Goal: Information Seeking & Learning: Learn about a topic

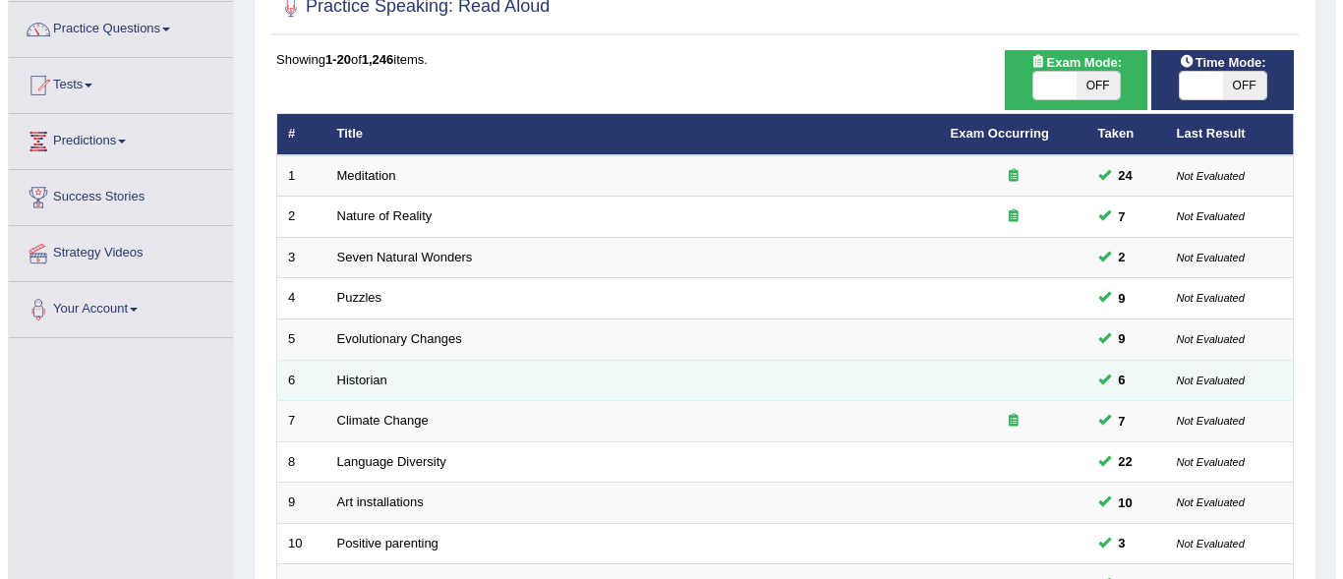
scroll to position [98, 0]
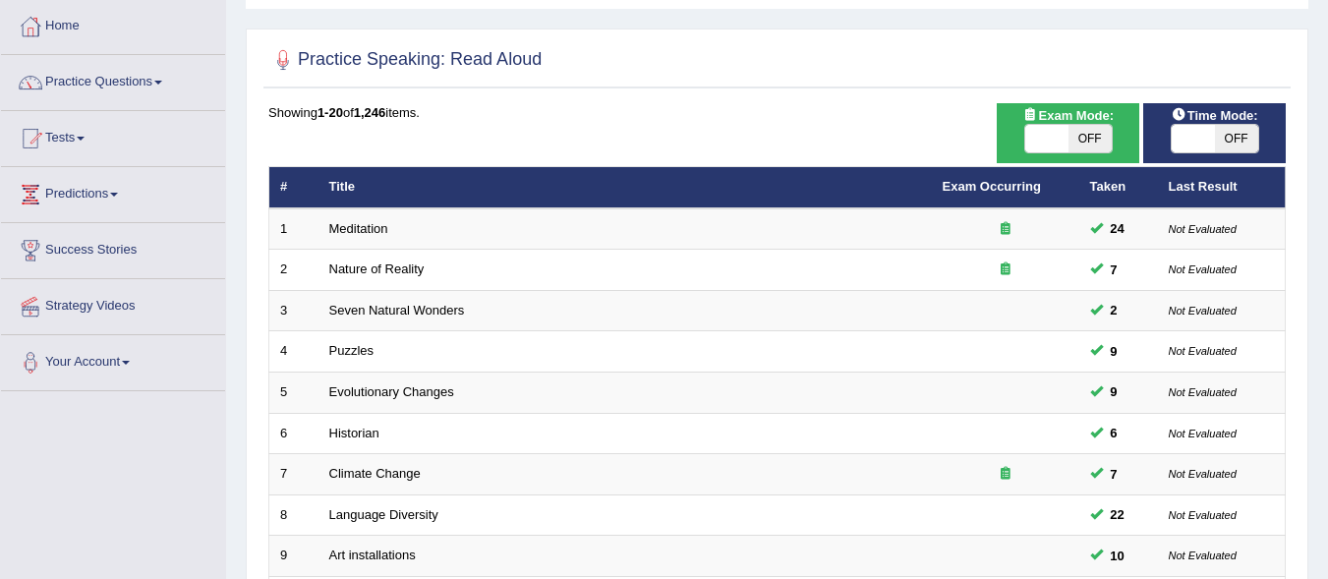
click at [1088, 140] on span "OFF" at bounding box center [1090, 139] width 43 height 28
checkbox input "true"
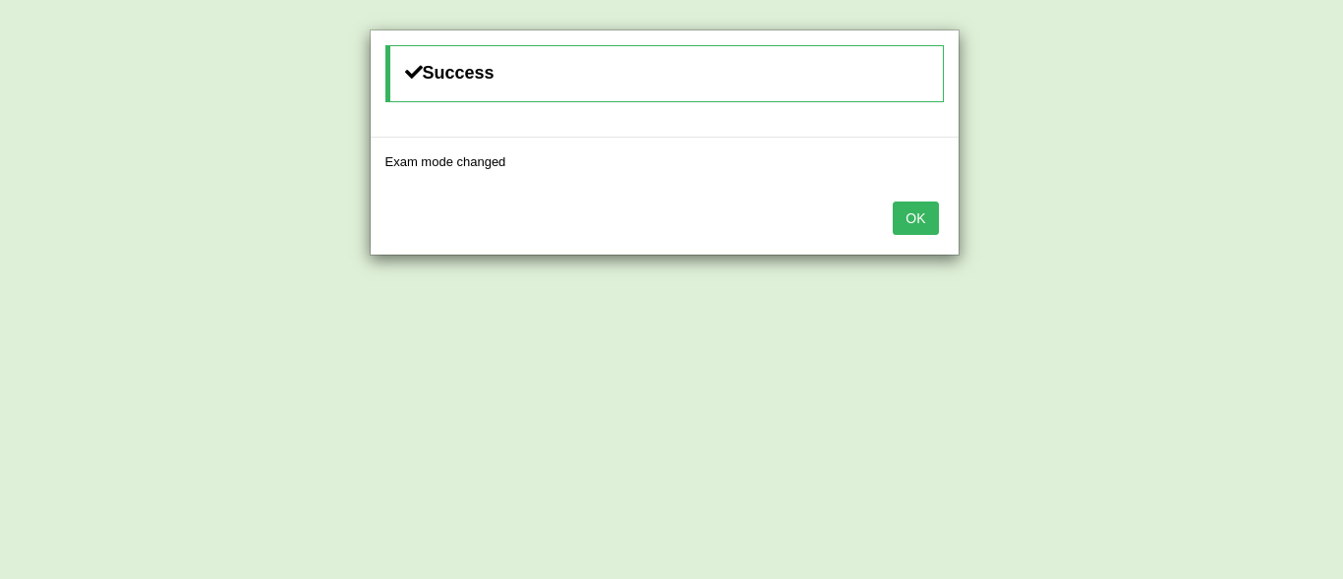
click at [920, 216] on button "OK" at bounding box center [915, 218] width 45 height 33
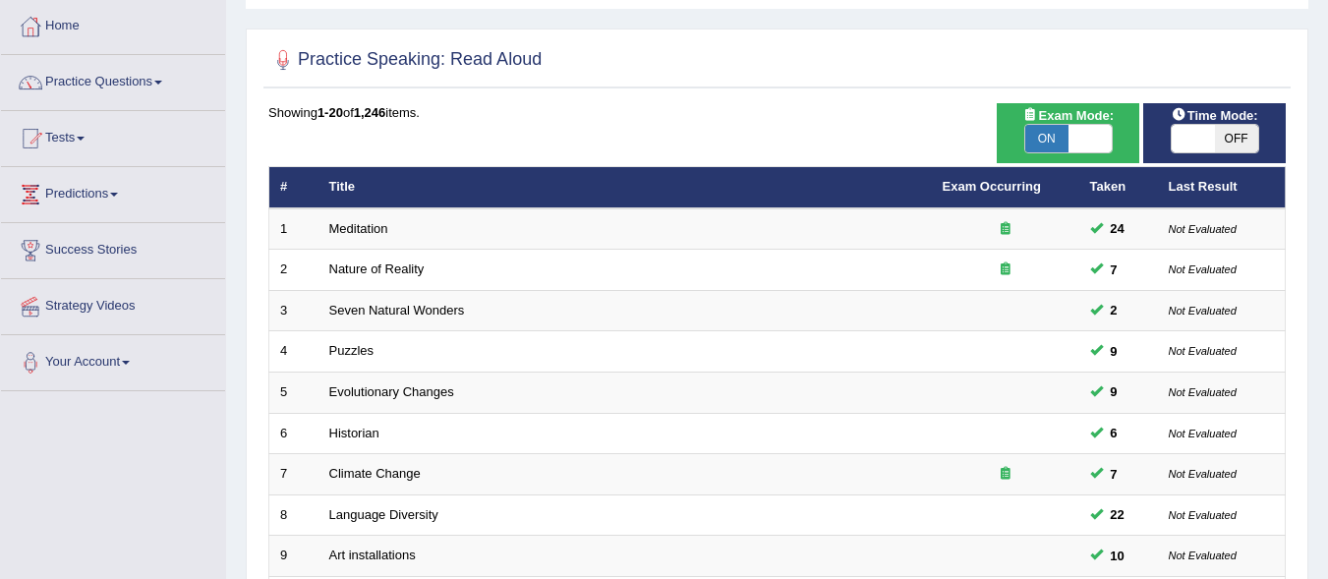
click at [1238, 129] on span "OFF" at bounding box center [1236, 139] width 43 height 28
checkbox input "true"
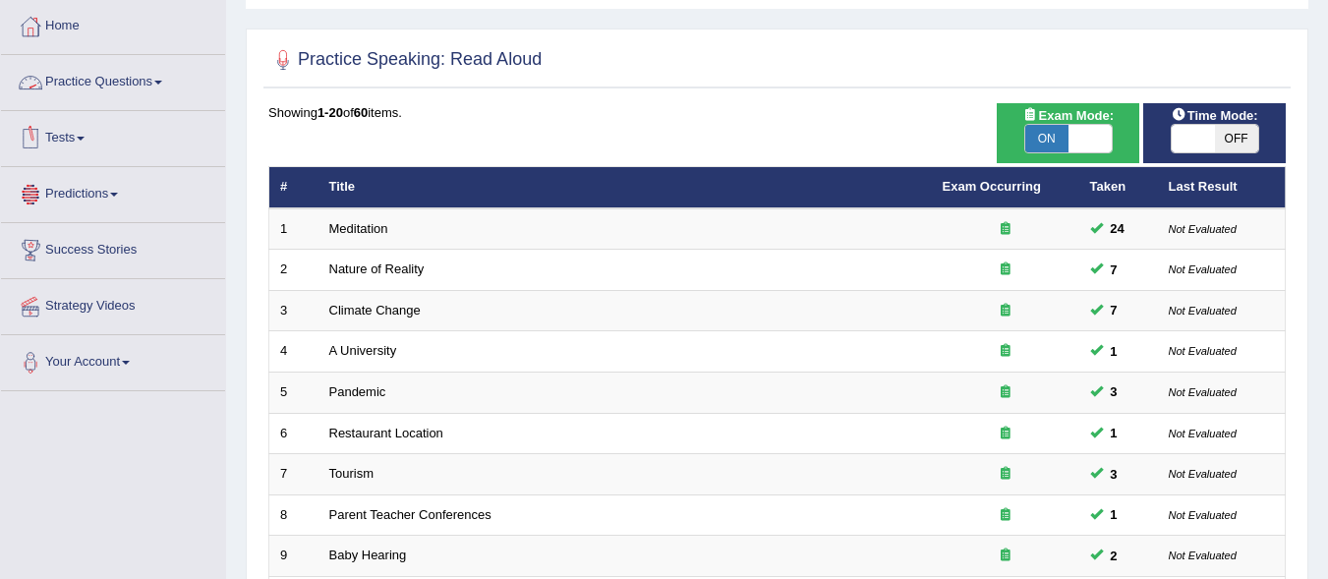
click at [98, 74] on link "Practice Questions" at bounding box center [113, 79] width 224 height 49
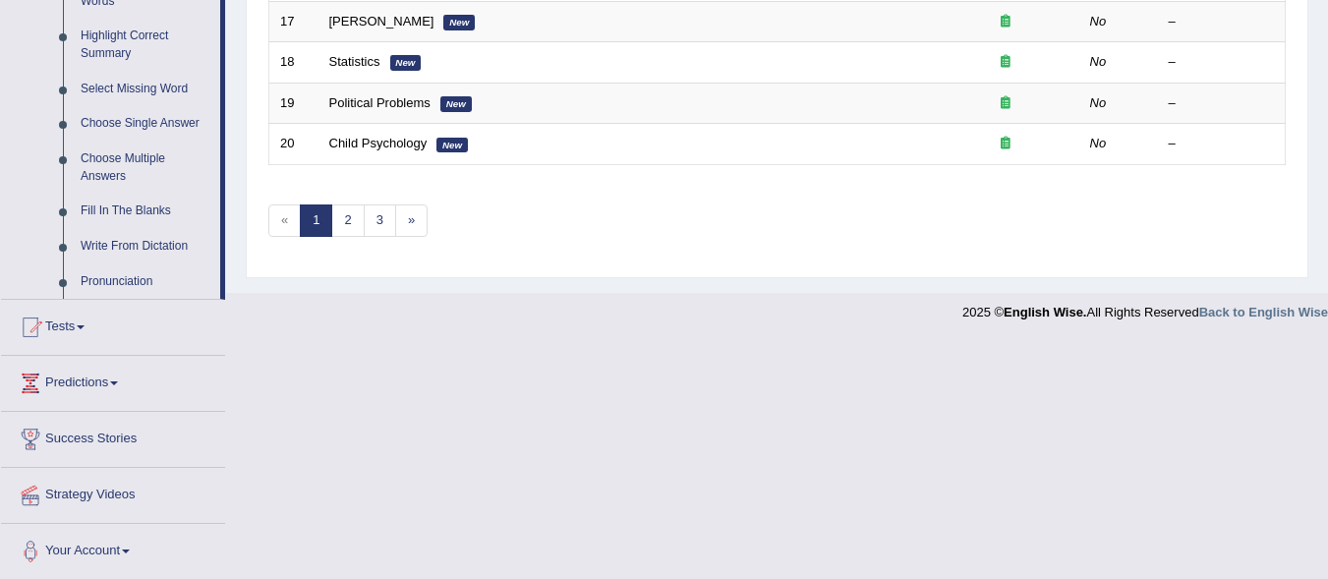
scroll to position [962, 0]
click at [106, 152] on link "Choose Multiple Answers" at bounding box center [146, 166] width 148 height 52
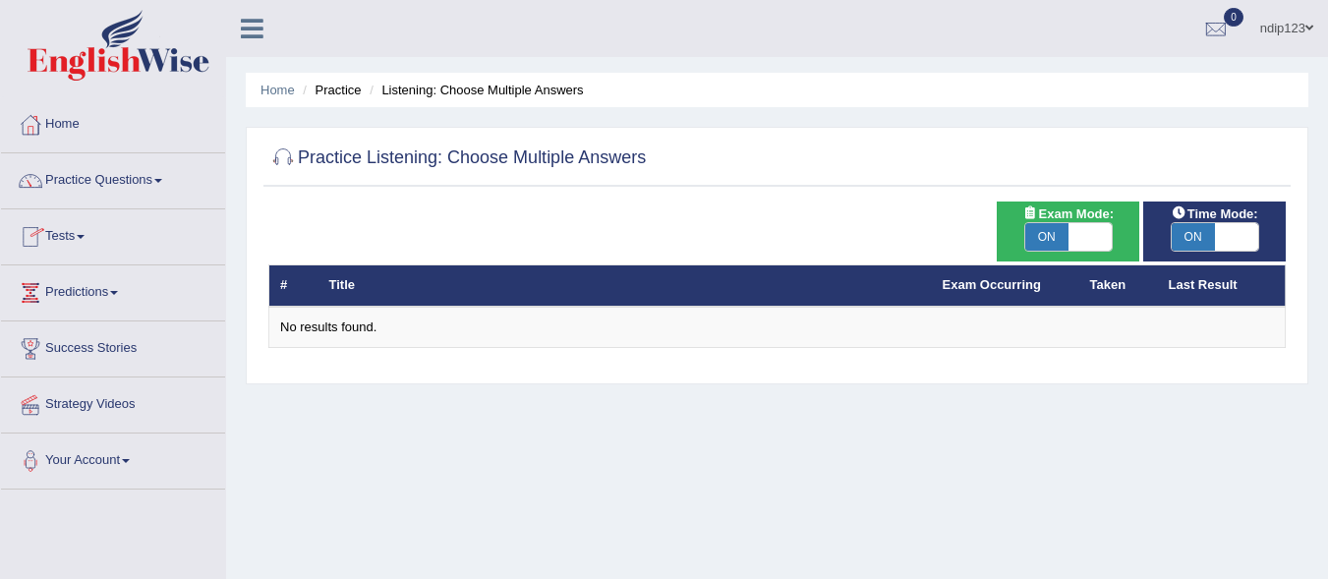
click at [103, 176] on link "Practice Questions" at bounding box center [113, 177] width 224 height 49
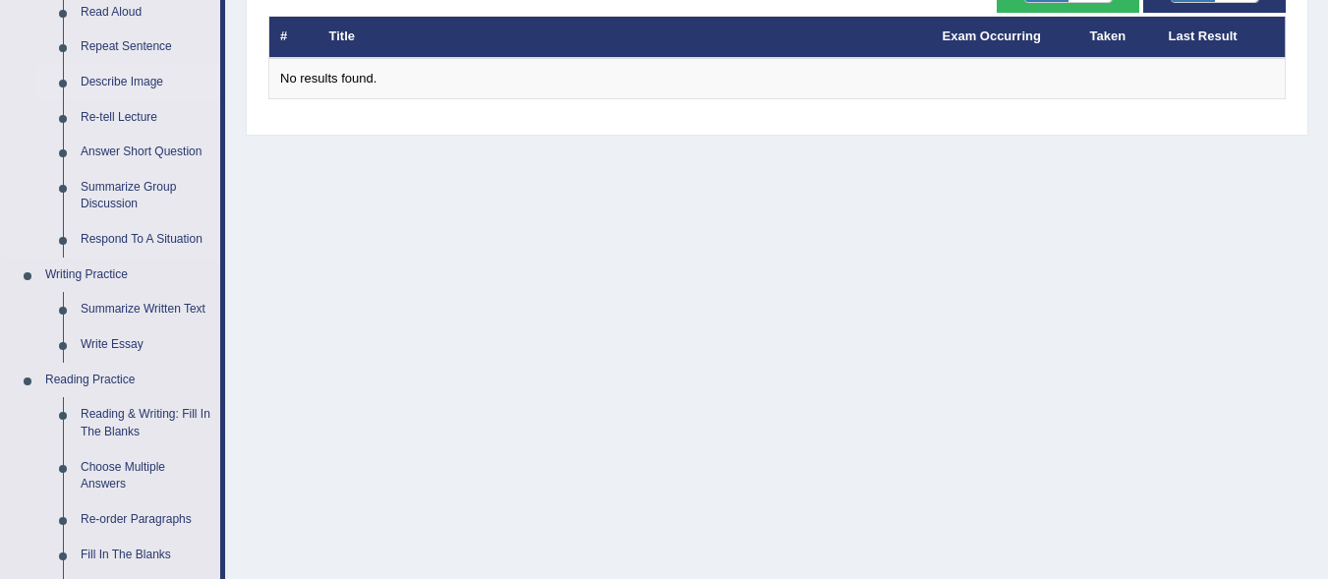
scroll to position [492, 0]
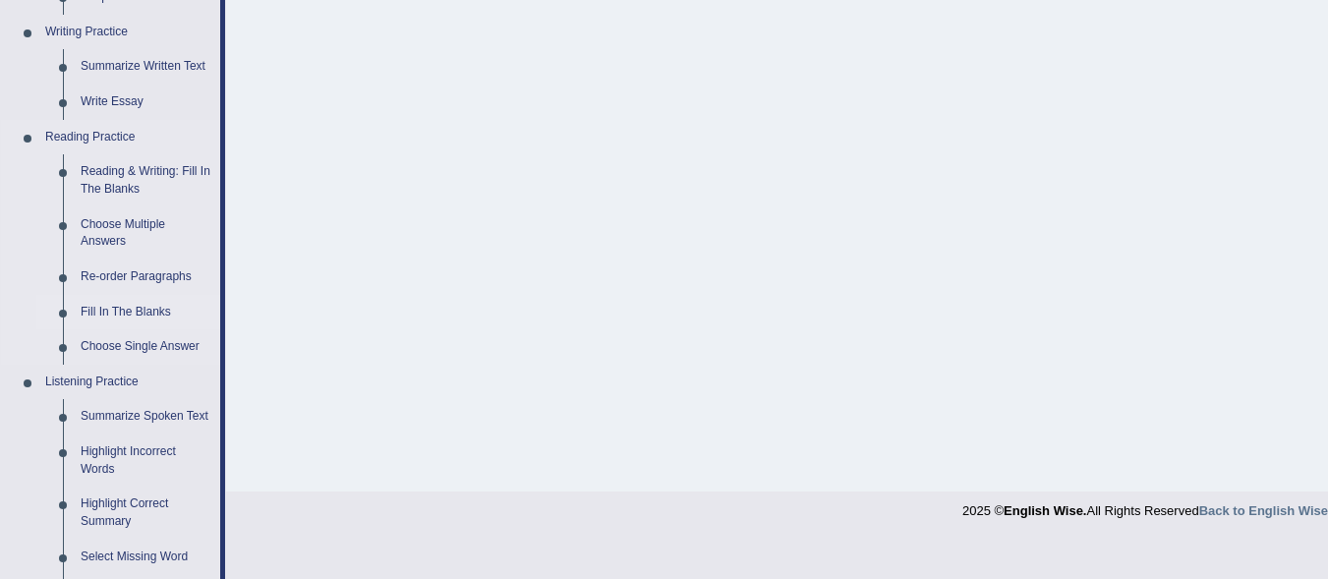
click at [141, 306] on link "Fill In The Blanks" at bounding box center [146, 312] width 148 height 35
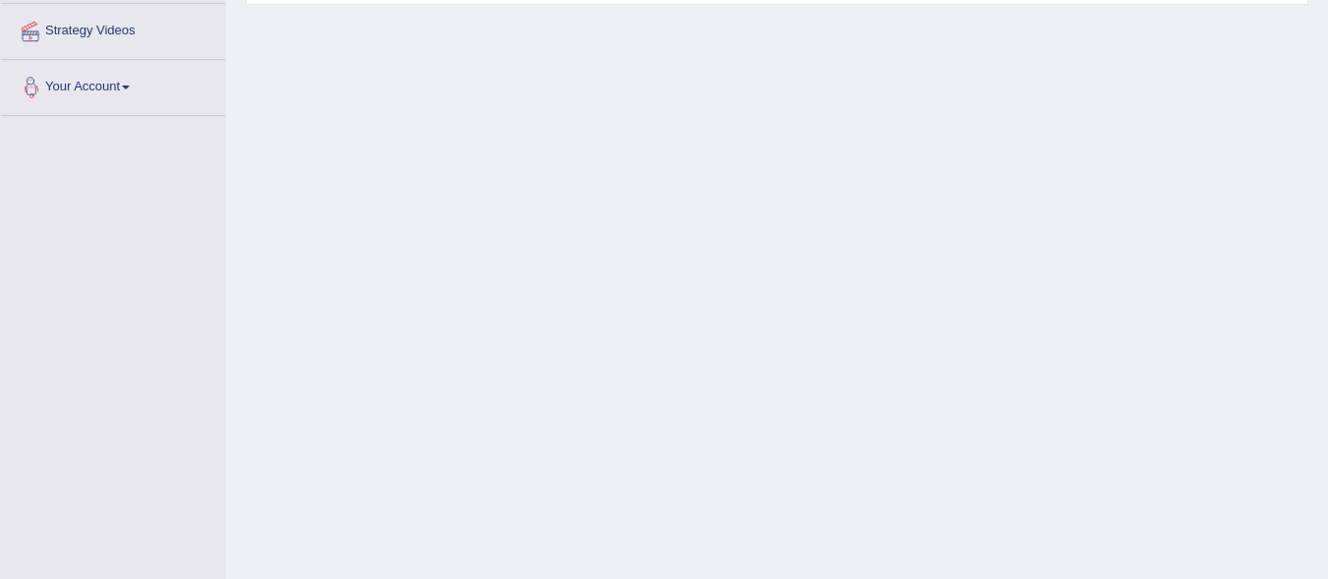
scroll to position [453, 0]
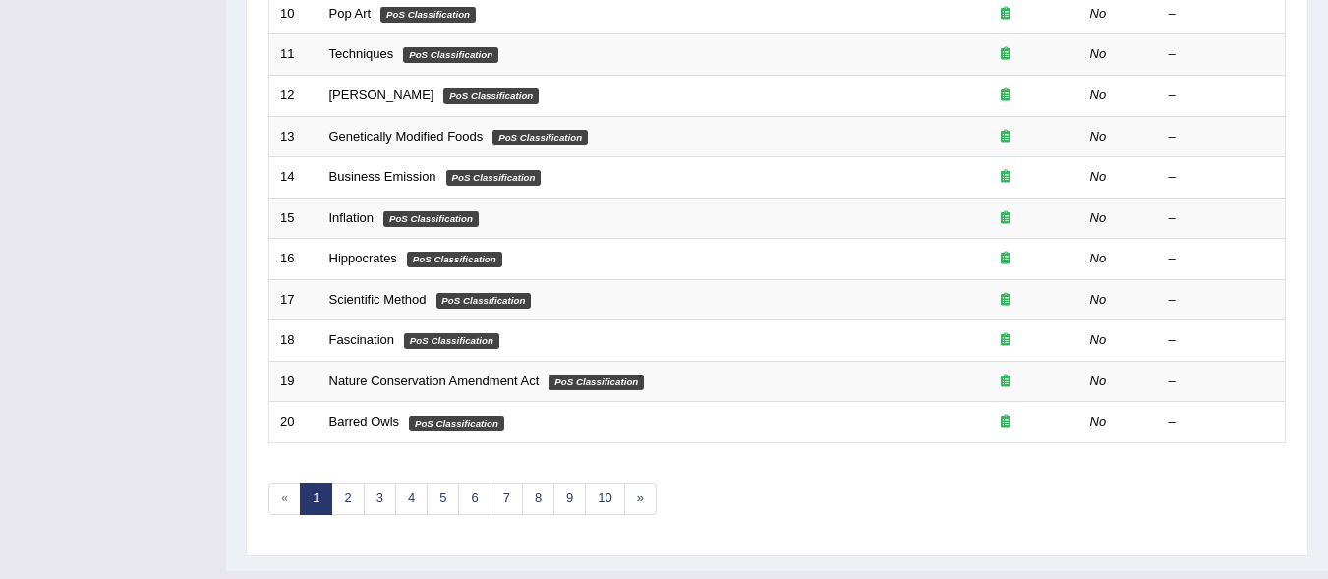
scroll to position [723, 0]
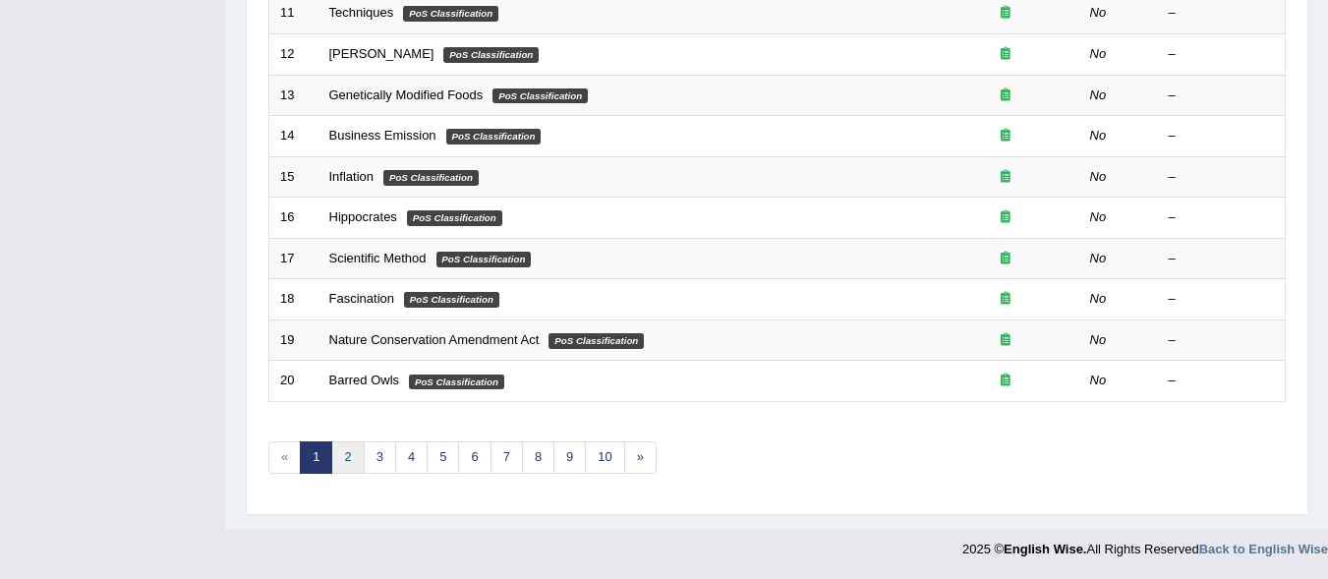
click at [346, 455] on link "2" at bounding box center [347, 458] width 32 height 32
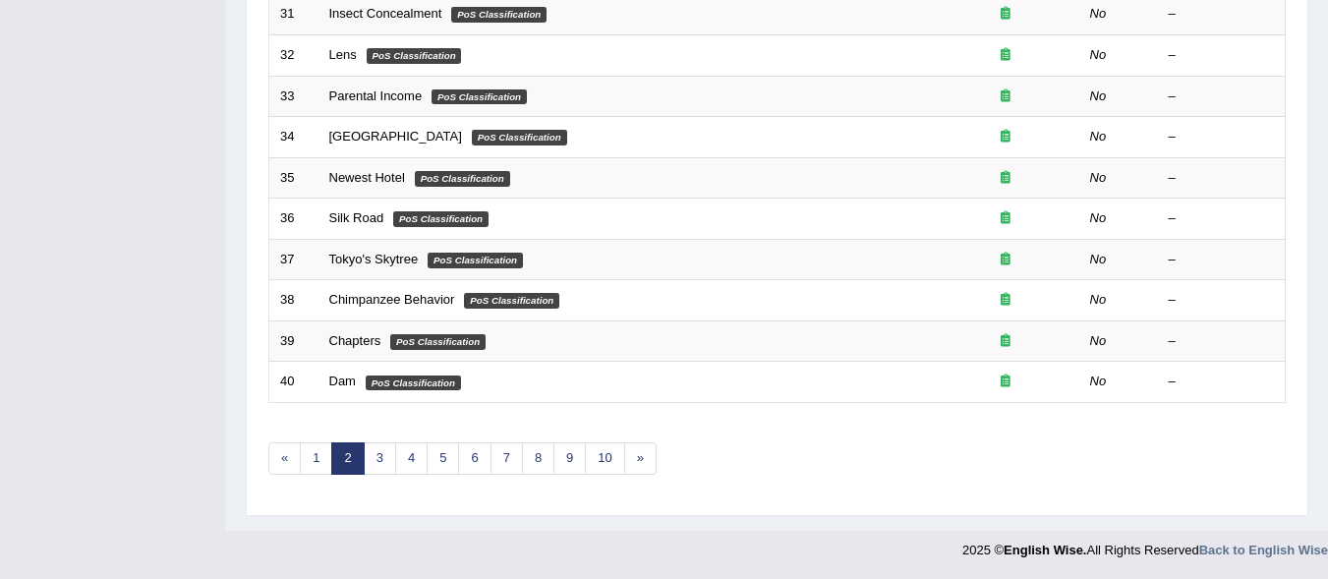
scroll to position [723, 0]
click at [379, 453] on link "3" at bounding box center [380, 458] width 32 height 32
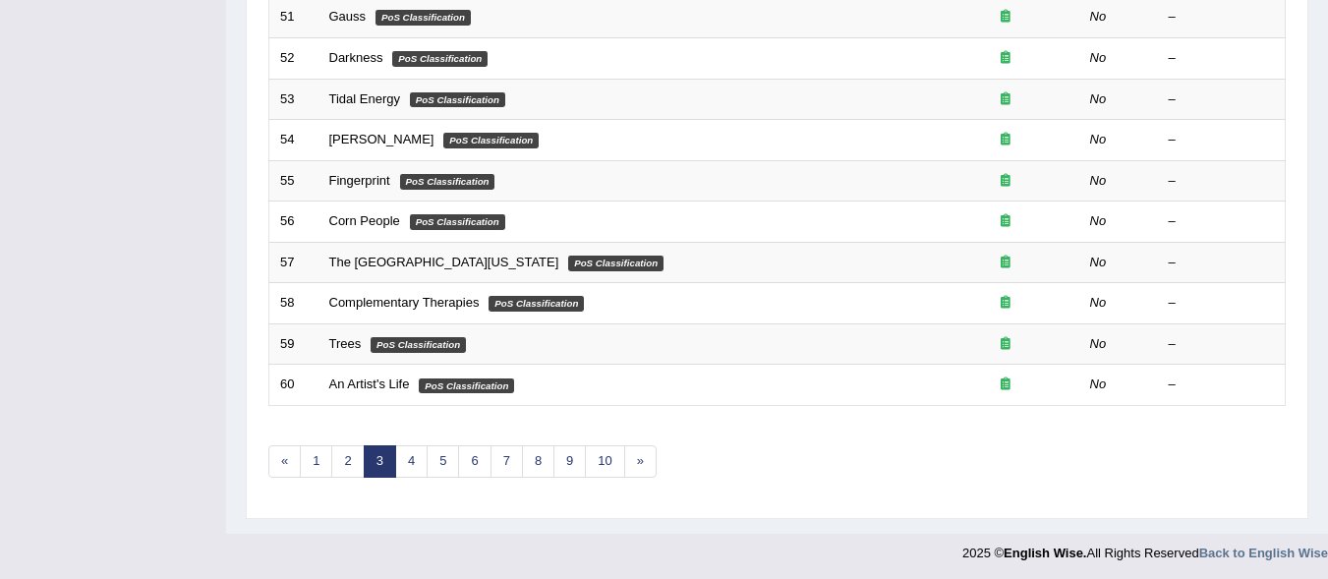
scroll to position [723, 0]
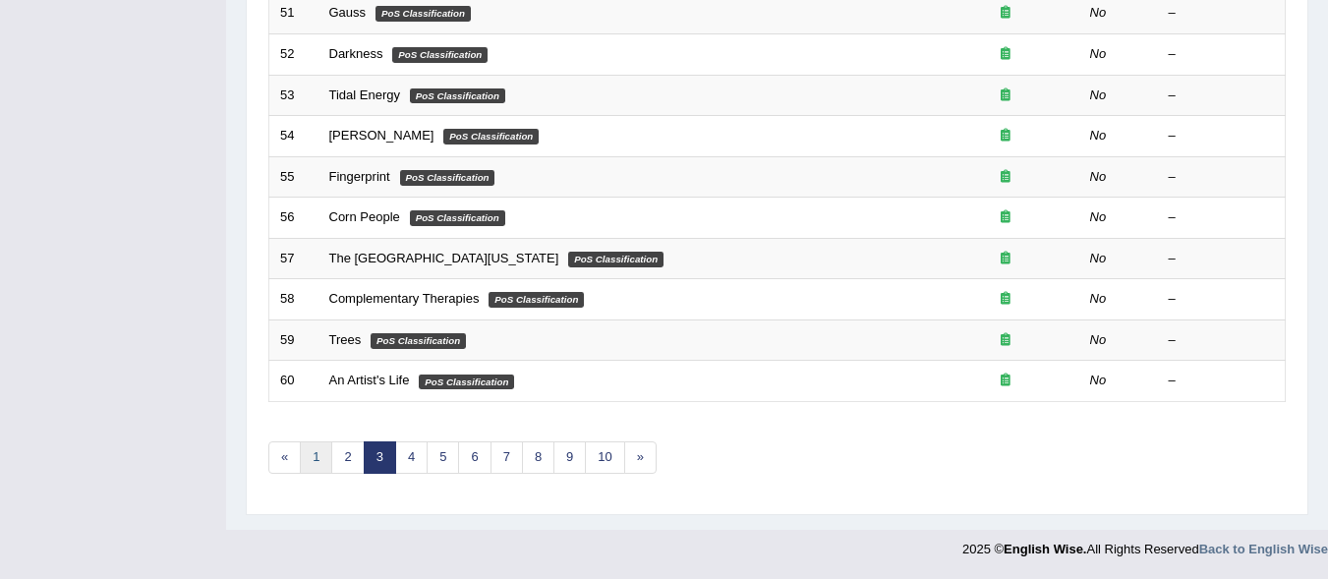
click at [312, 448] on link "1" at bounding box center [316, 458] width 32 height 32
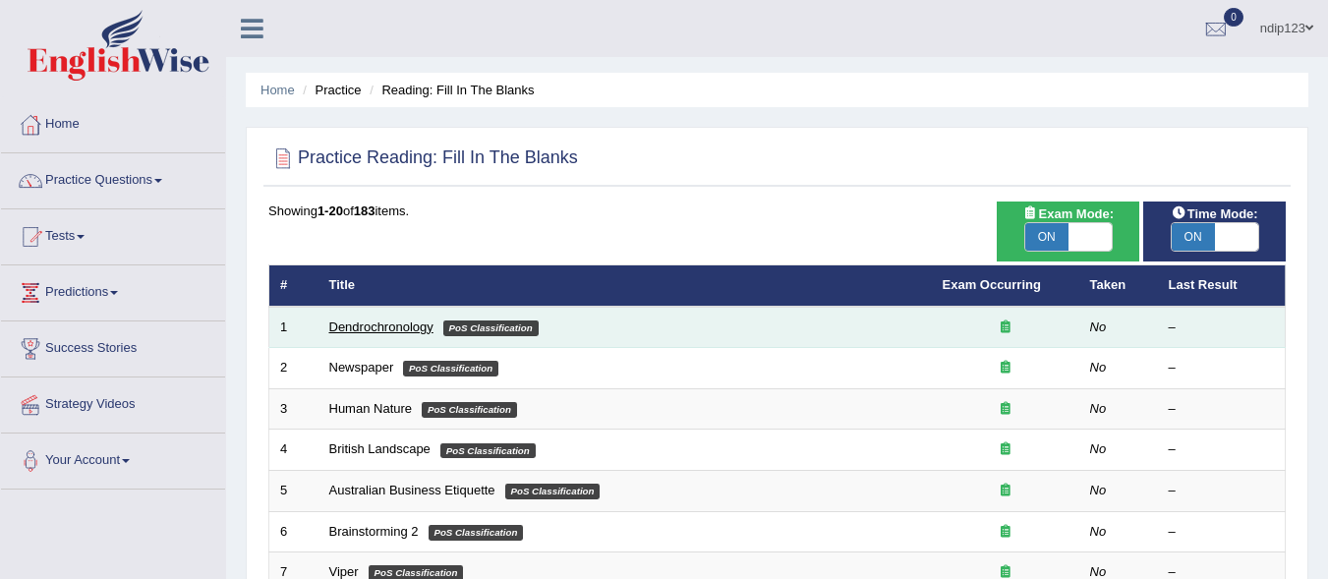
click at [371, 323] on link "Dendrochronology" at bounding box center [381, 327] width 104 height 15
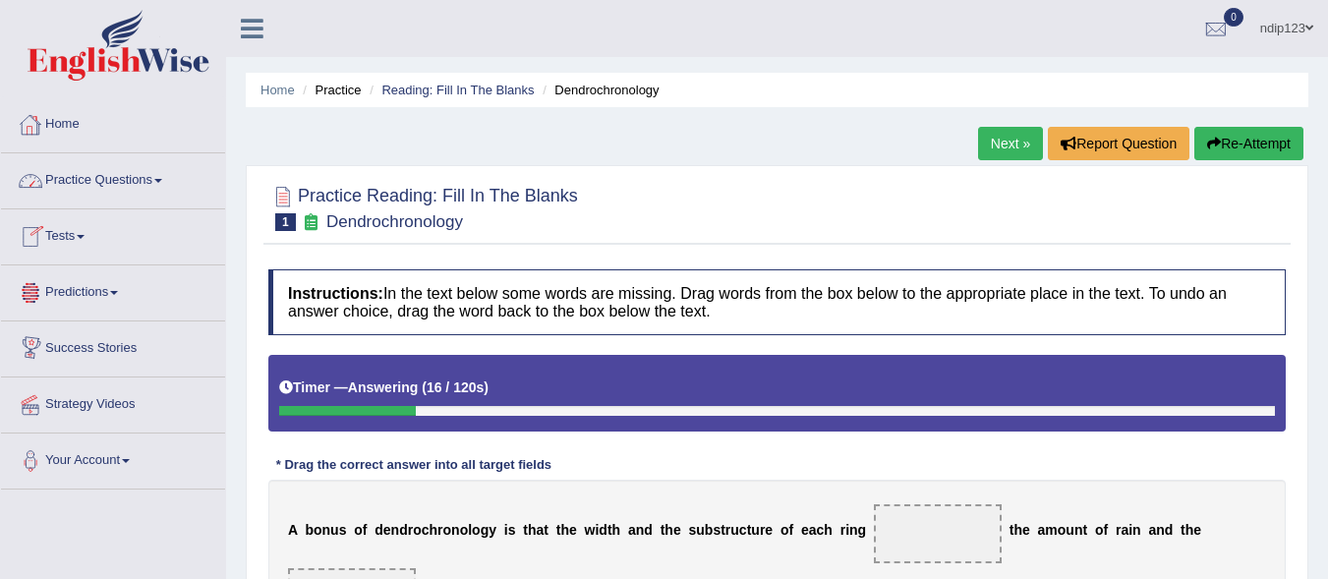
click at [106, 180] on link "Practice Questions" at bounding box center [113, 177] width 224 height 49
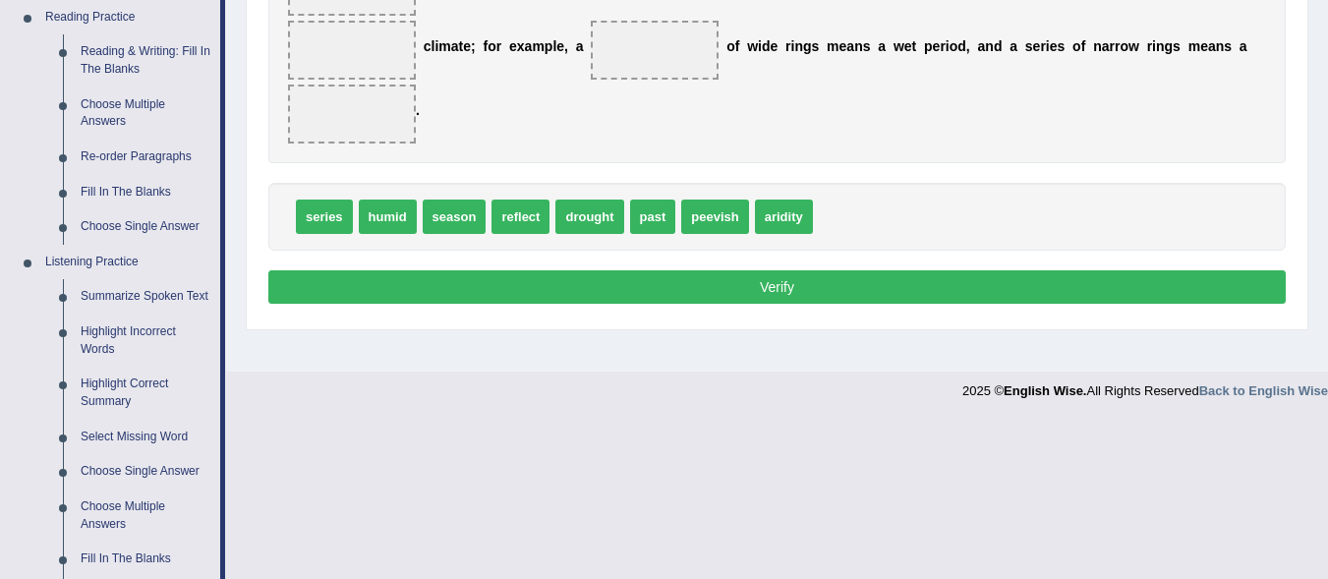
scroll to position [787, 0]
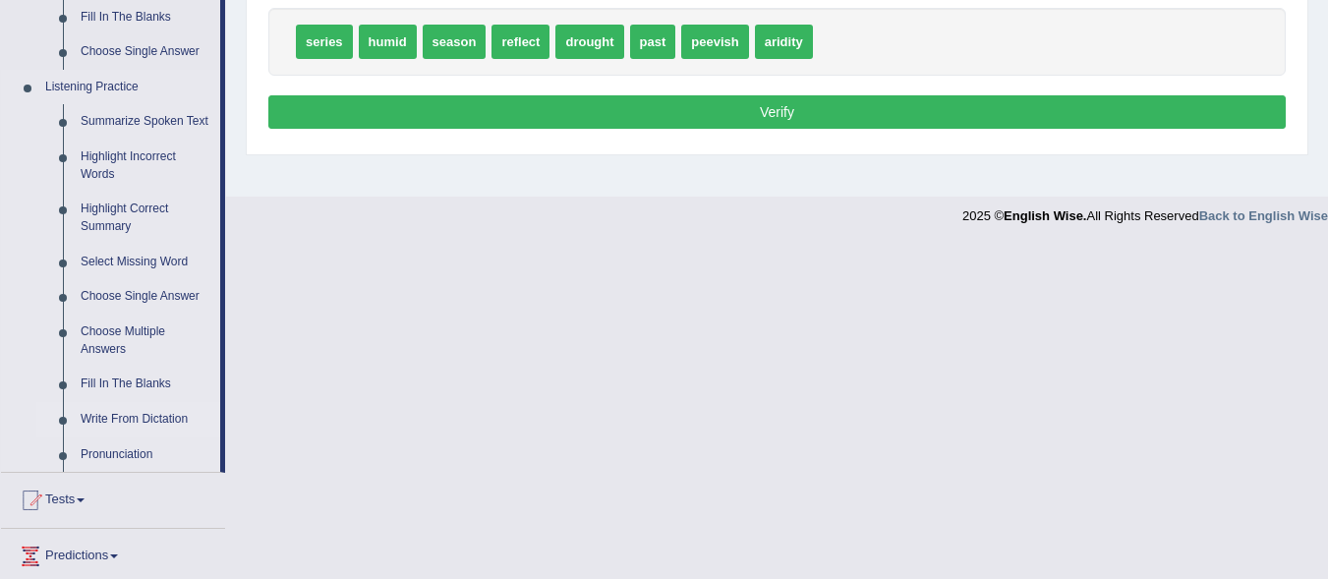
click at [131, 420] on link "Write From Dictation" at bounding box center [146, 419] width 148 height 35
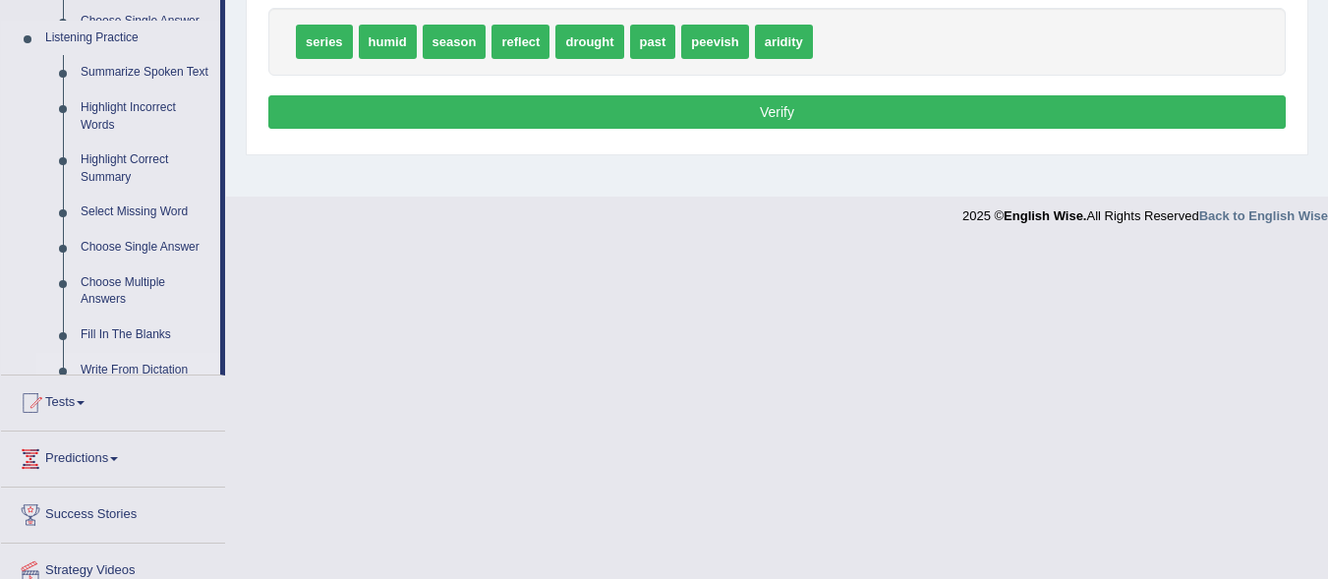
scroll to position [453, 0]
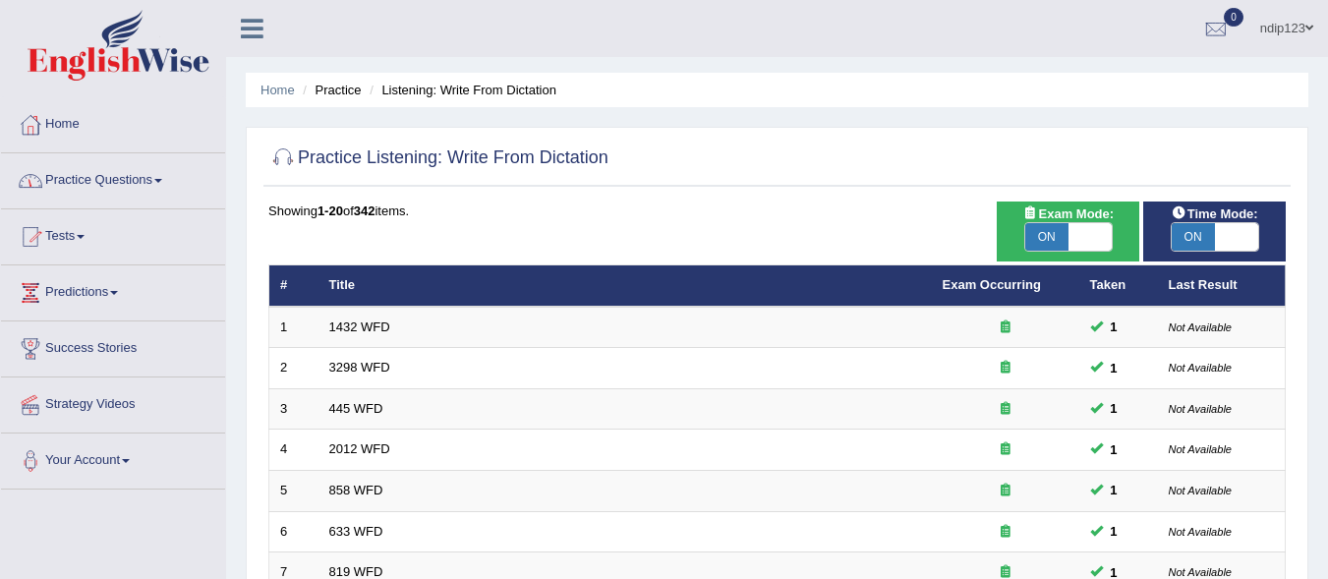
click at [106, 182] on link "Practice Questions" at bounding box center [113, 177] width 224 height 49
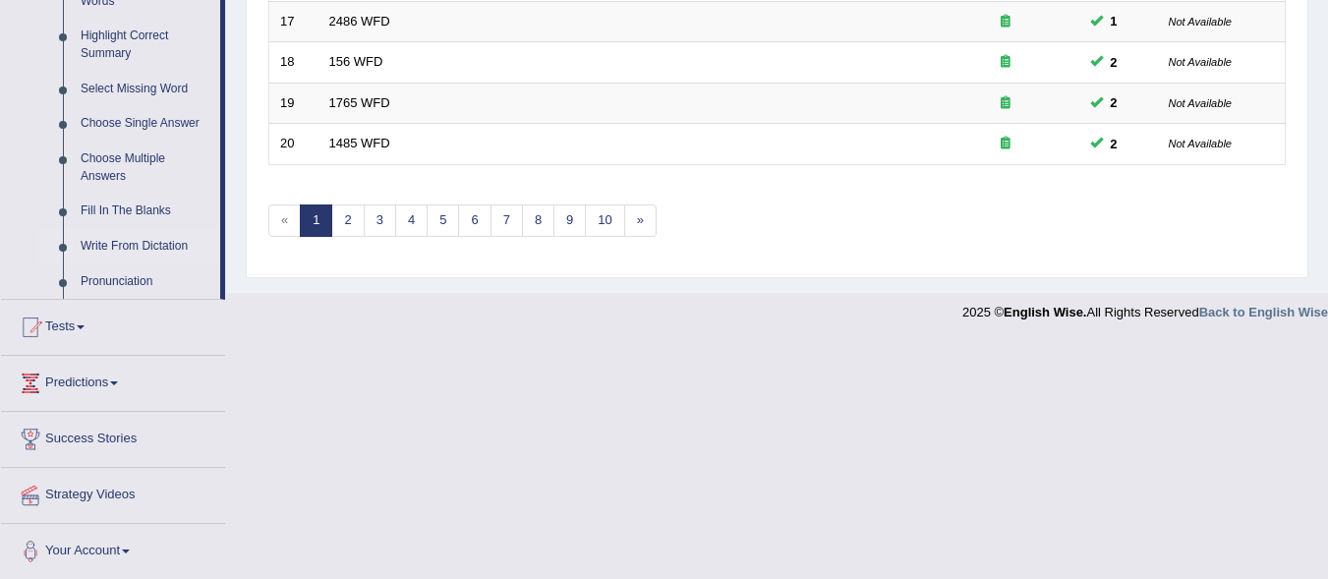
scroll to position [962, 0]
click at [134, 206] on link "Fill In The Blanks" at bounding box center [146, 209] width 148 height 35
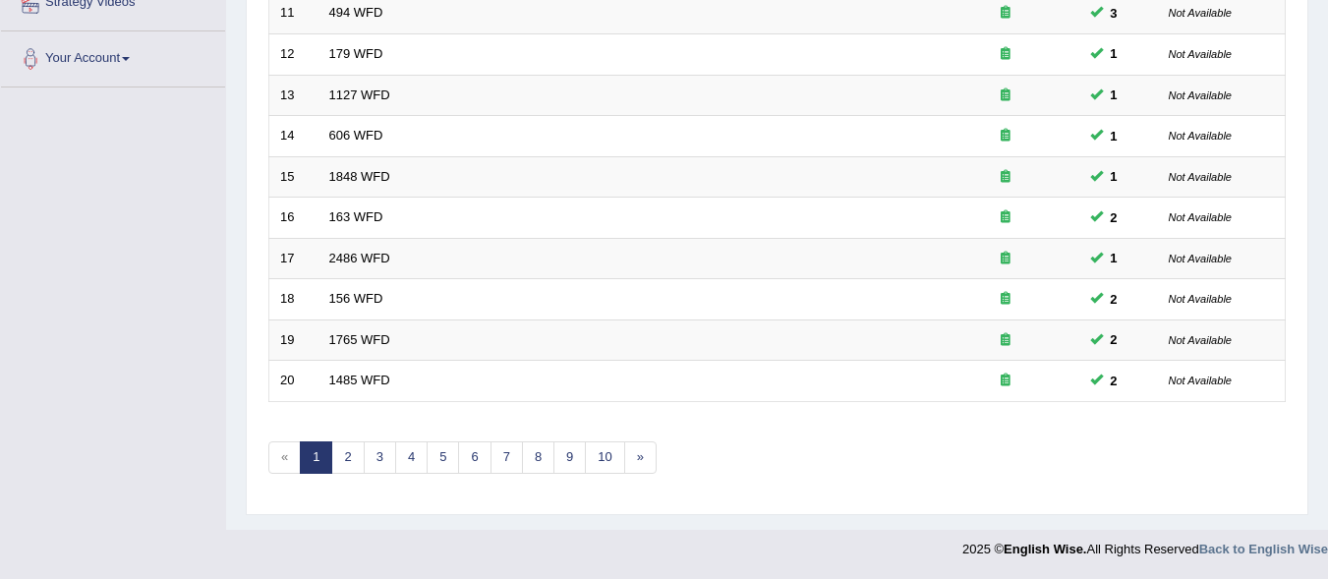
scroll to position [370, 0]
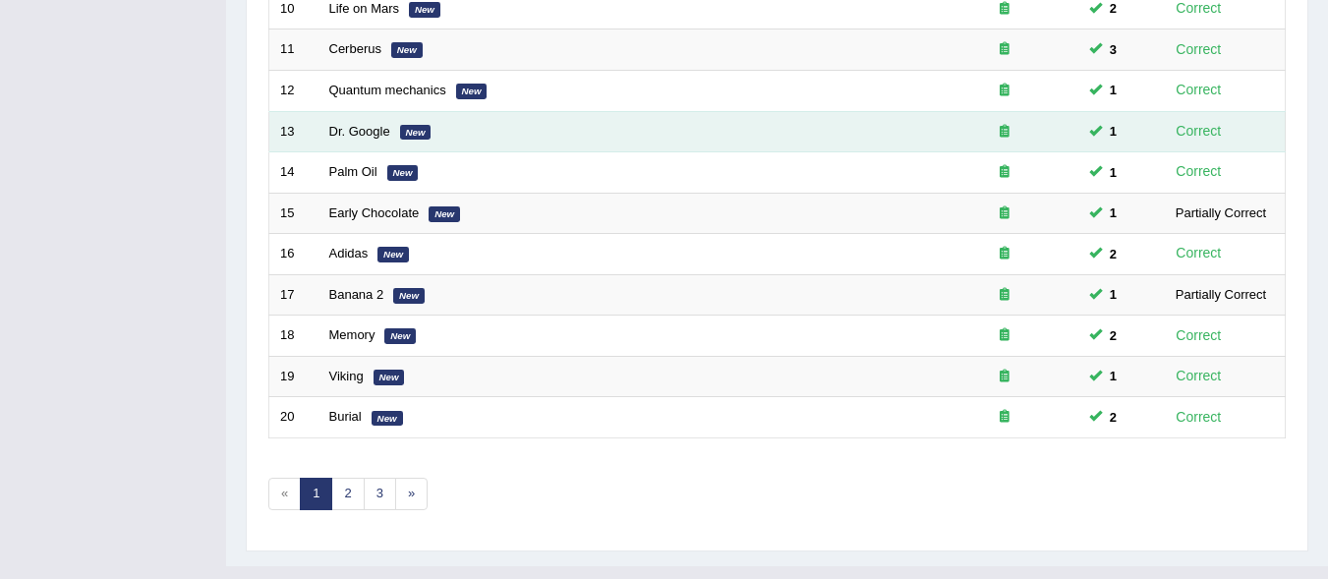
scroll to position [723, 0]
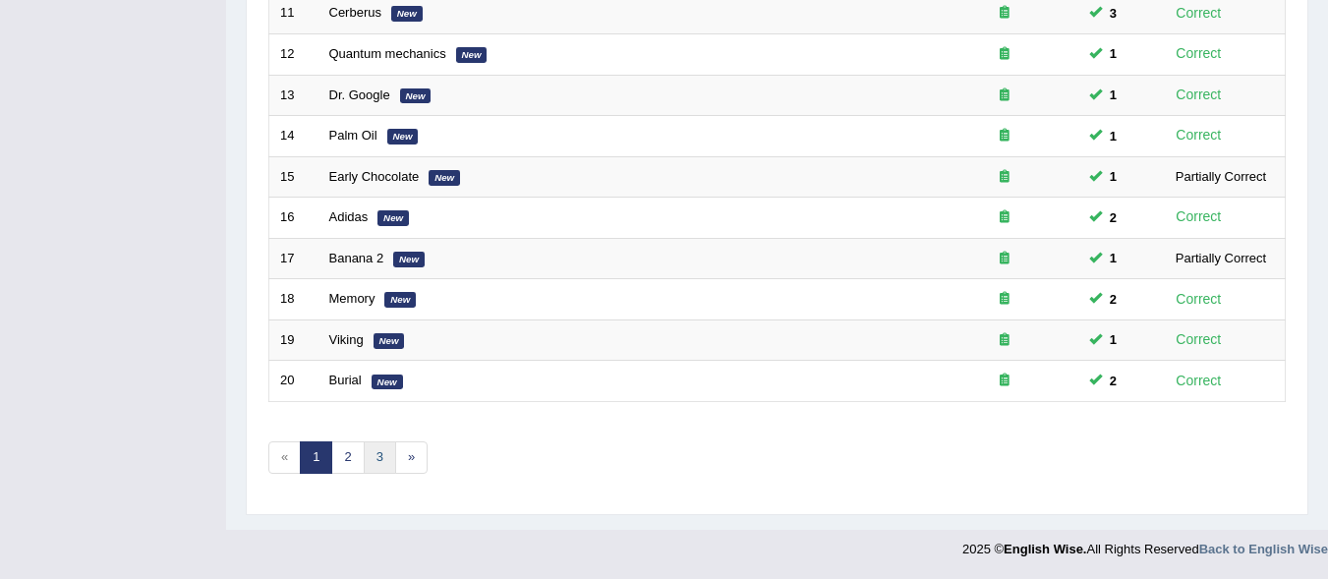
click at [383, 455] on link "3" at bounding box center [380, 458] width 32 height 32
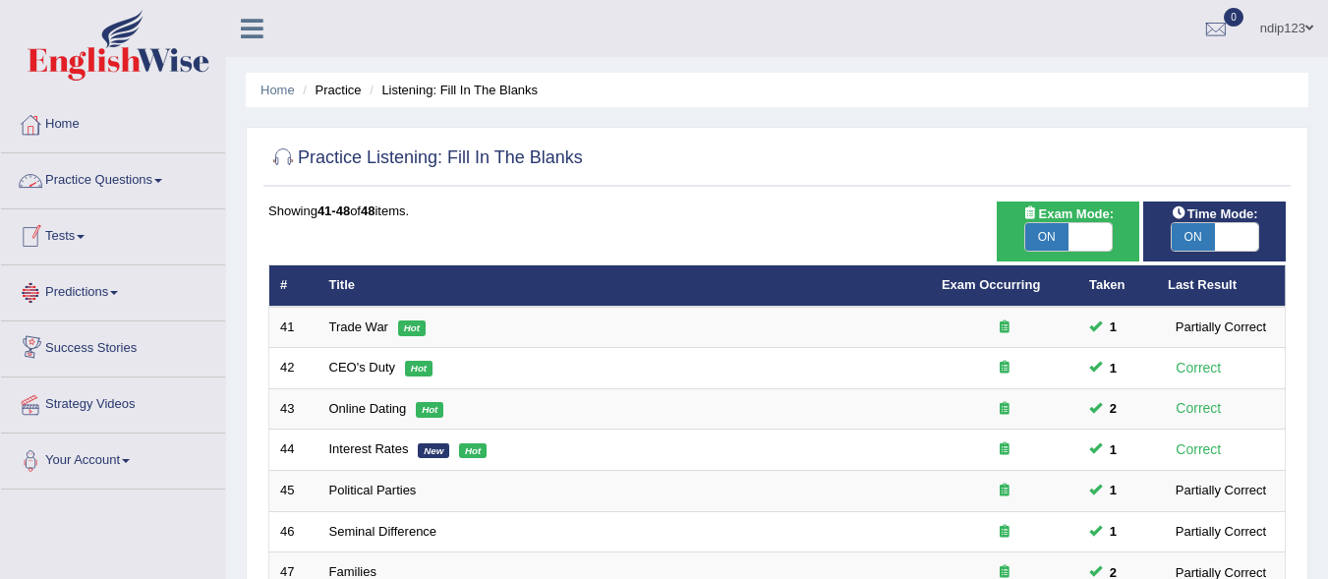
click at [75, 176] on link "Practice Questions" at bounding box center [113, 177] width 224 height 49
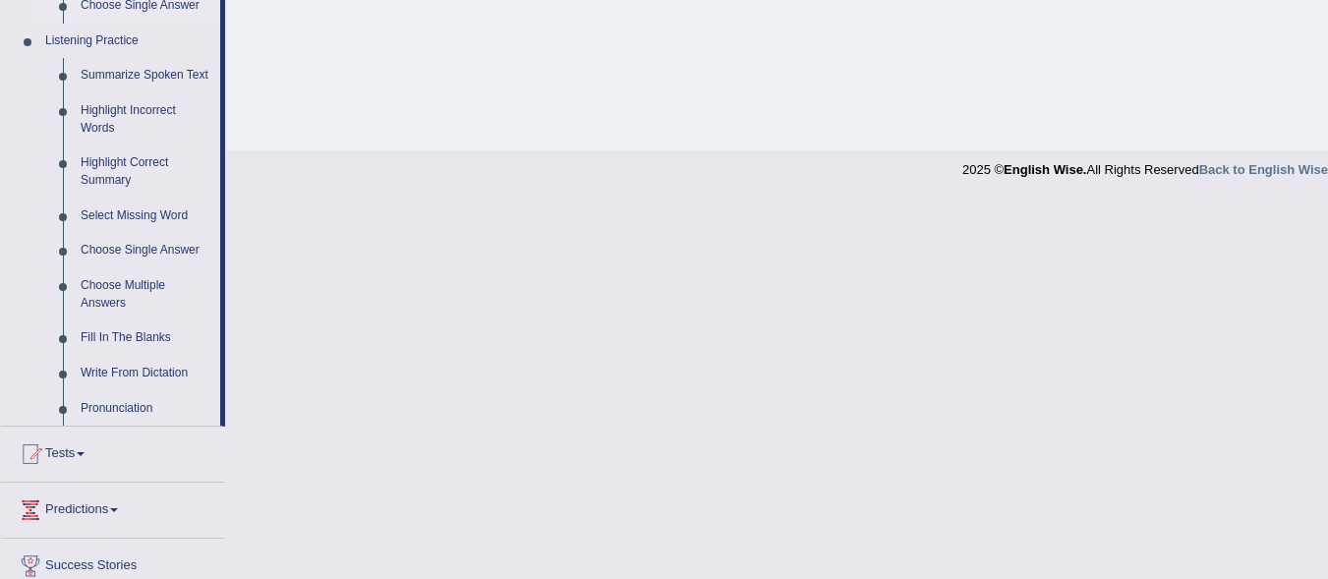
scroll to position [885, 0]
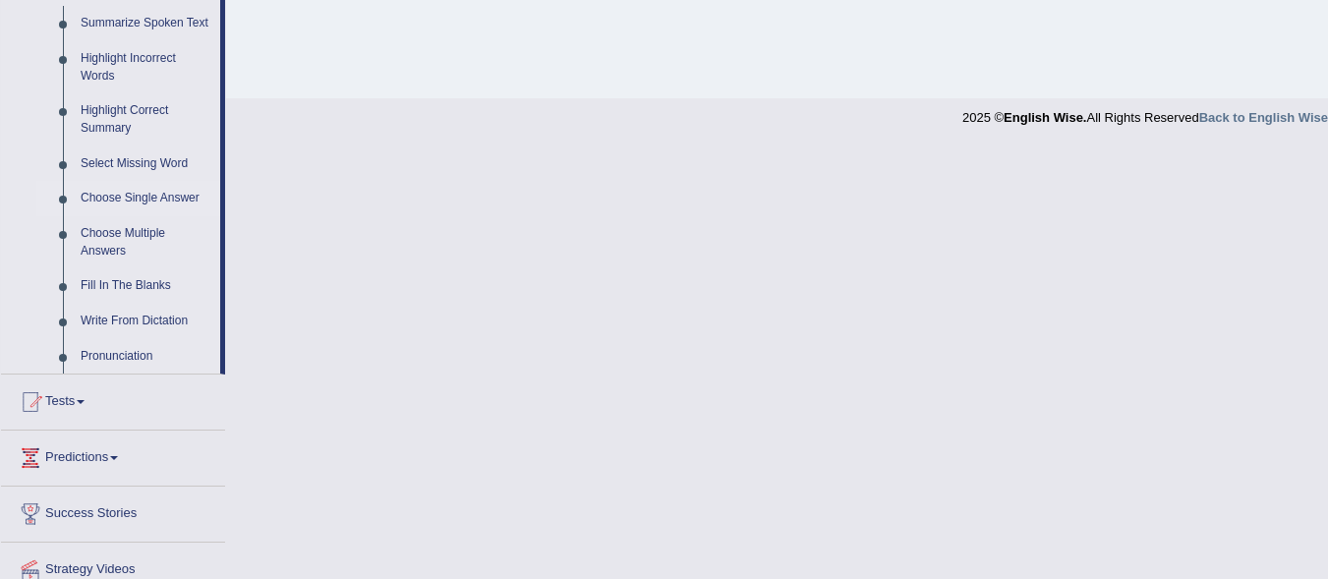
click at [117, 199] on link "Choose Single Answer" at bounding box center [146, 198] width 148 height 35
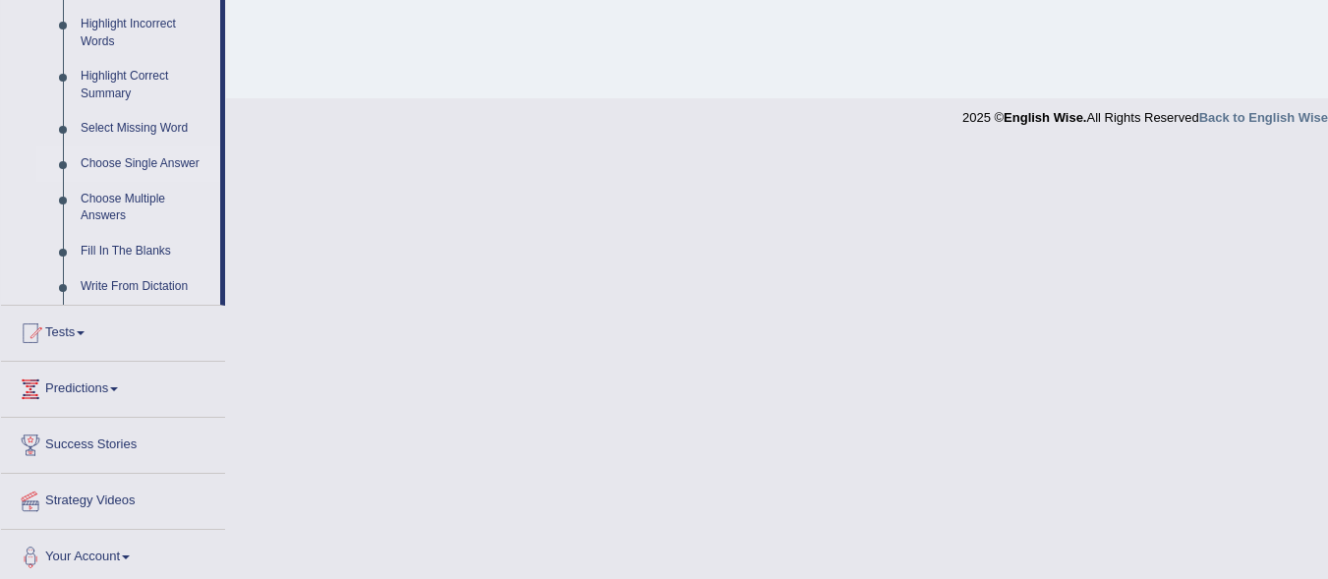
scroll to position [453, 0]
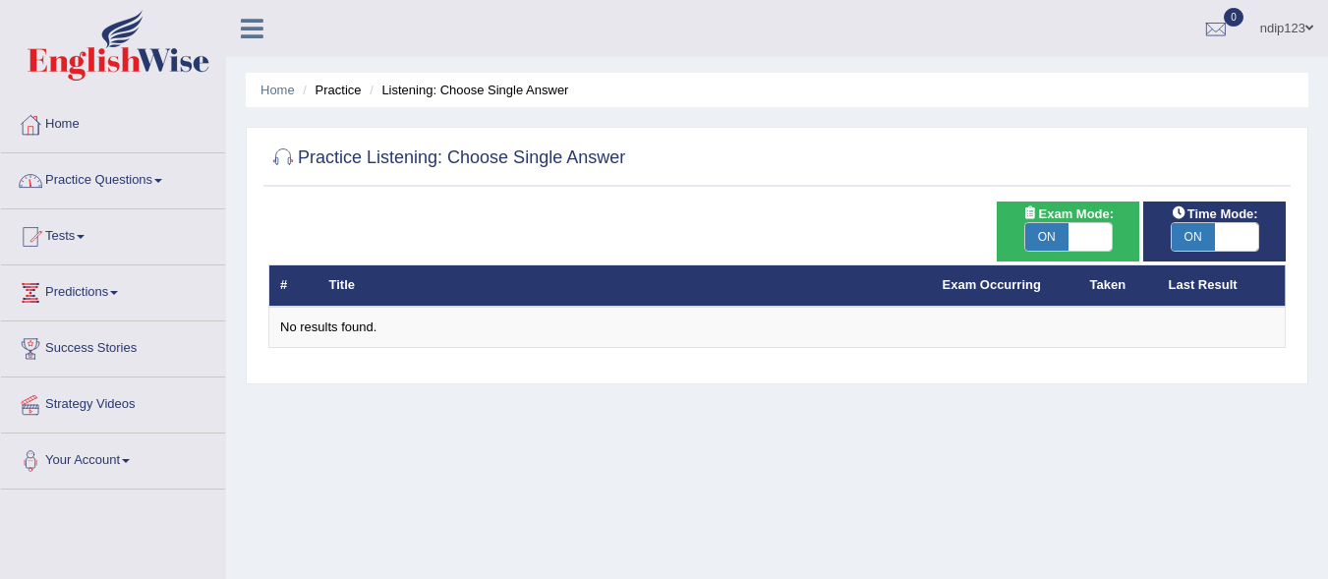
click at [103, 178] on link "Practice Questions" at bounding box center [113, 177] width 224 height 49
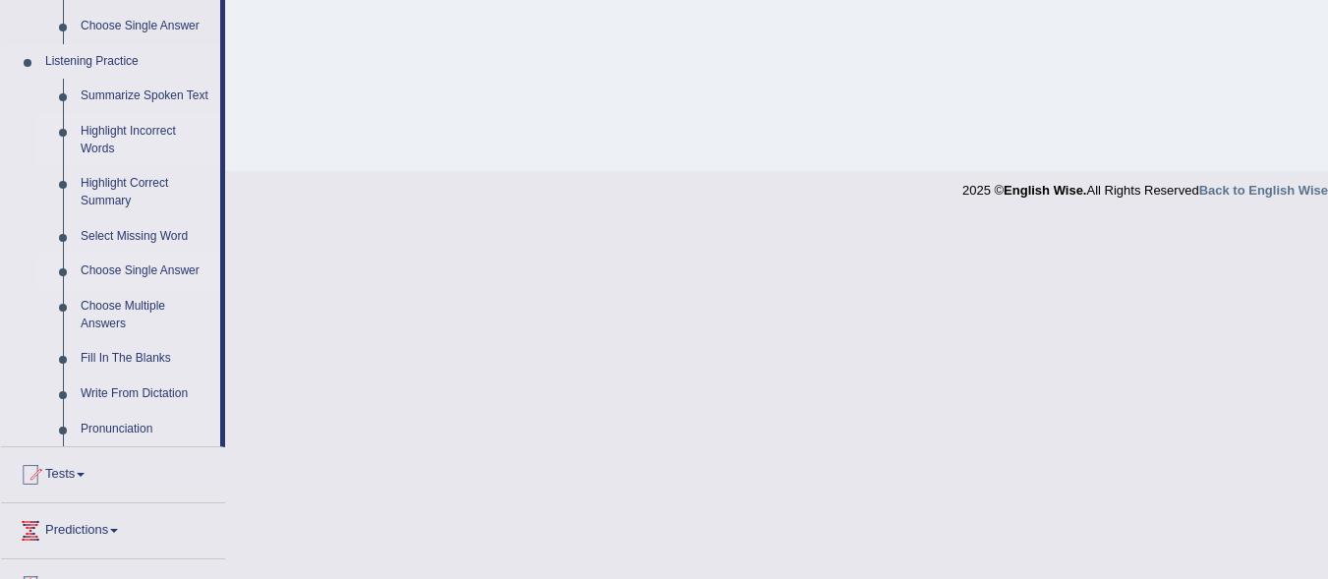
scroll to position [885, 0]
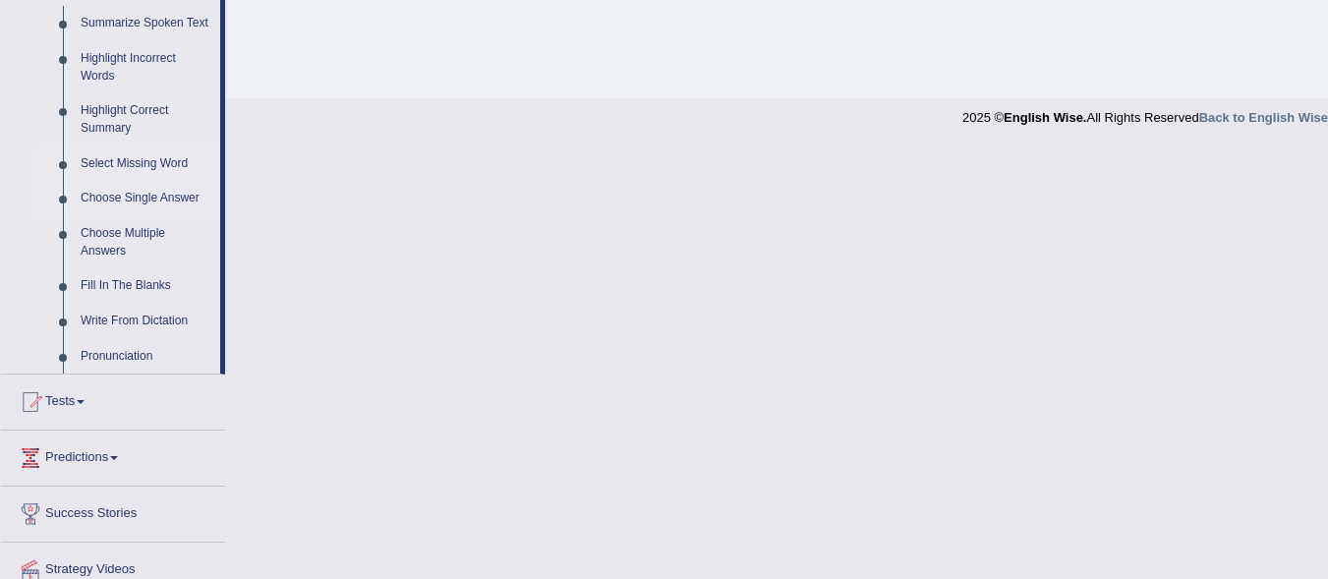
click at [118, 163] on link "Select Missing Word" at bounding box center [146, 164] width 148 height 35
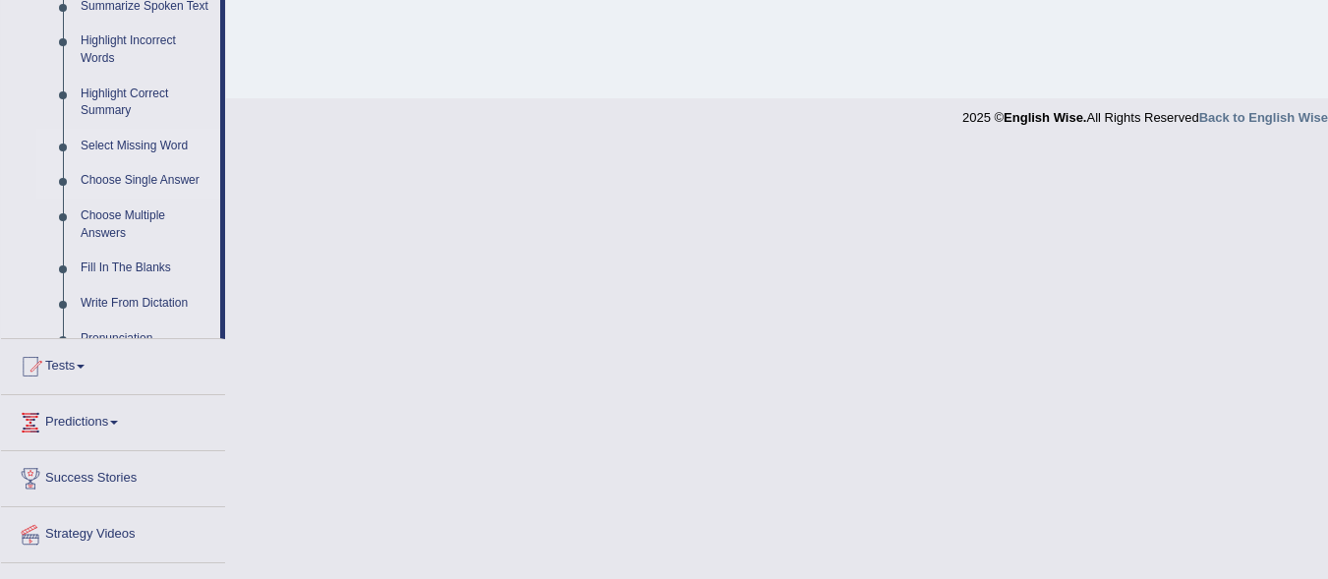
scroll to position [819, 0]
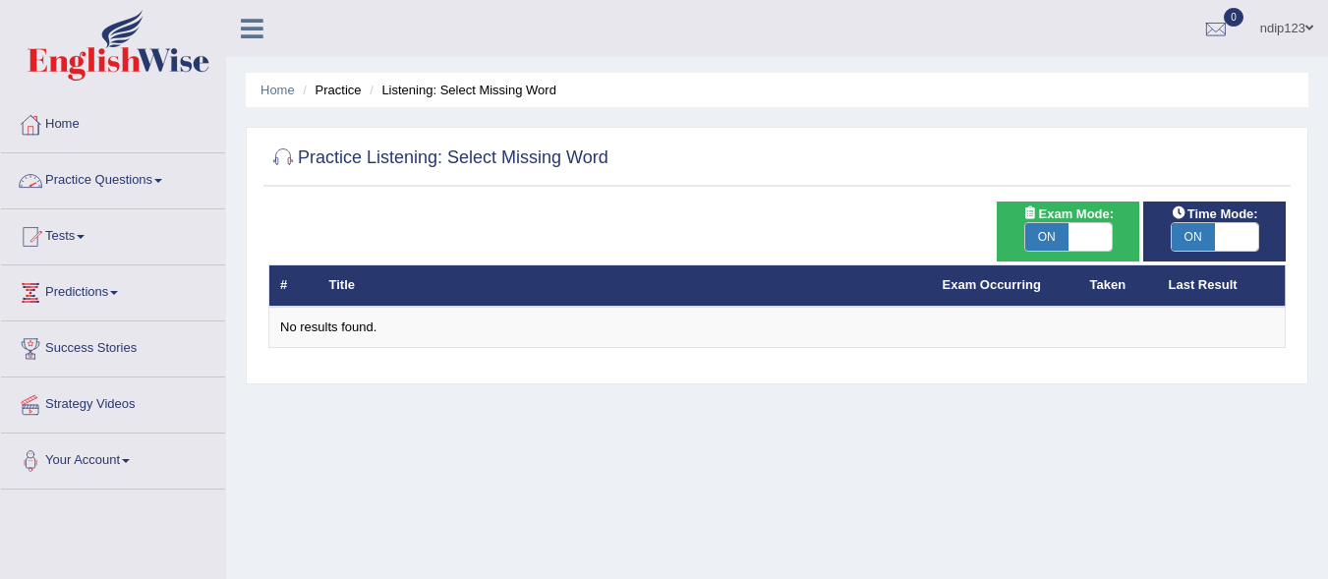
click at [134, 177] on link "Practice Questions" at bounding box center [113, 177] width 224 height 49
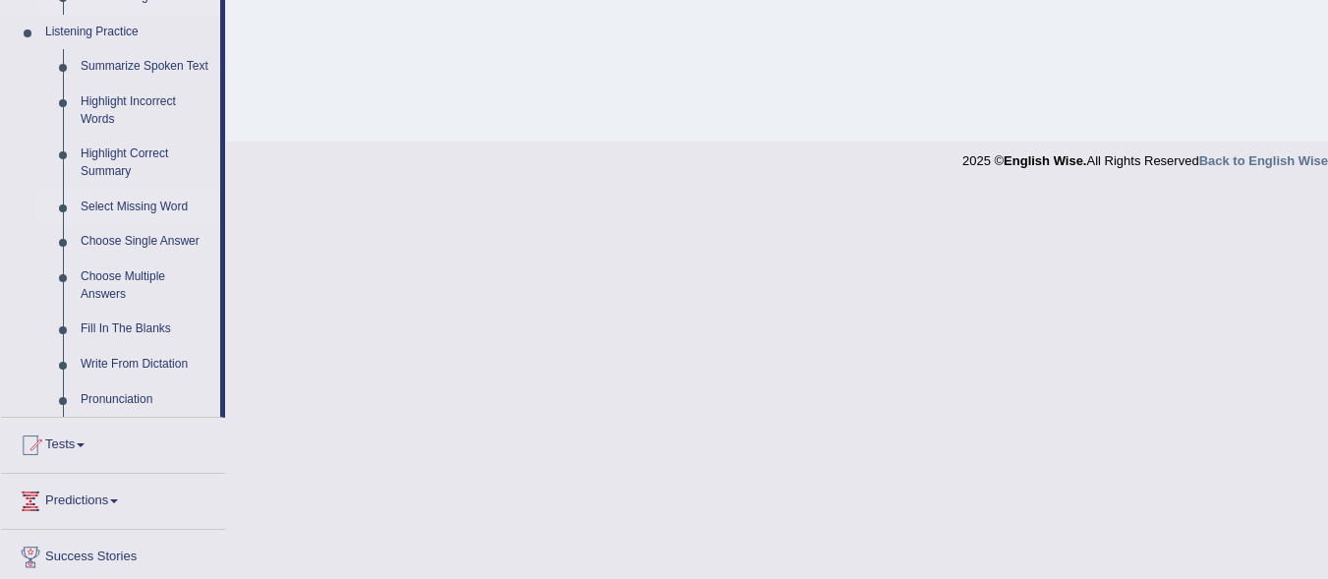
scroll to position [885, 0]
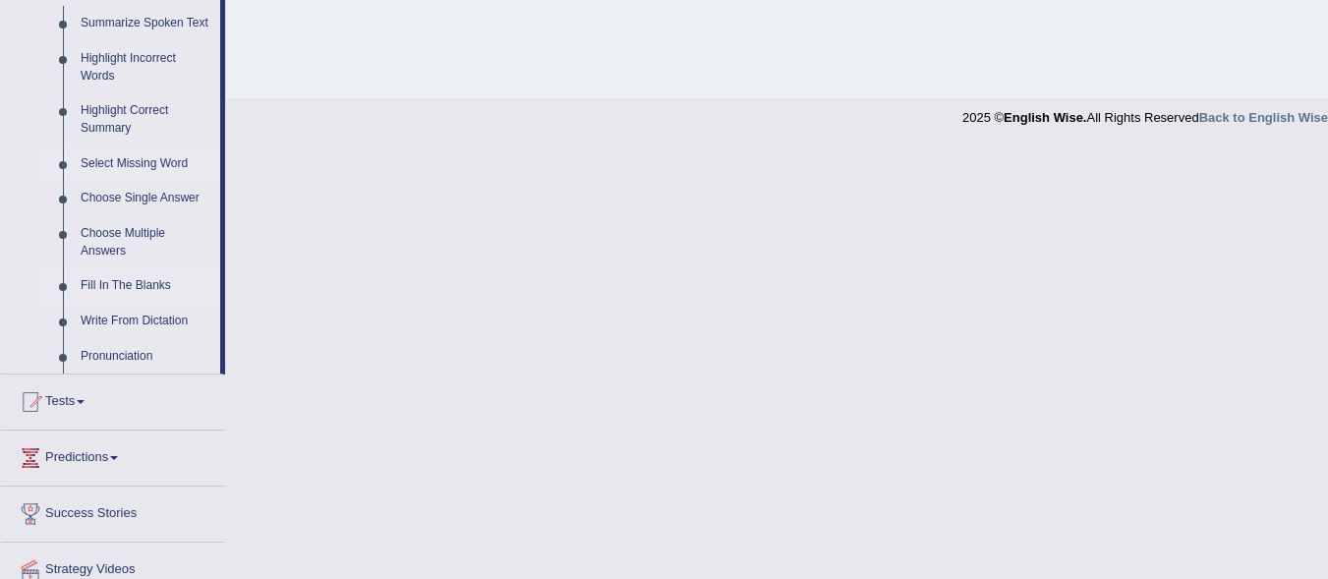
click at [133, 284] on link "Fill In The Blanks" at bounding box center [146, 285] width 148 height 35
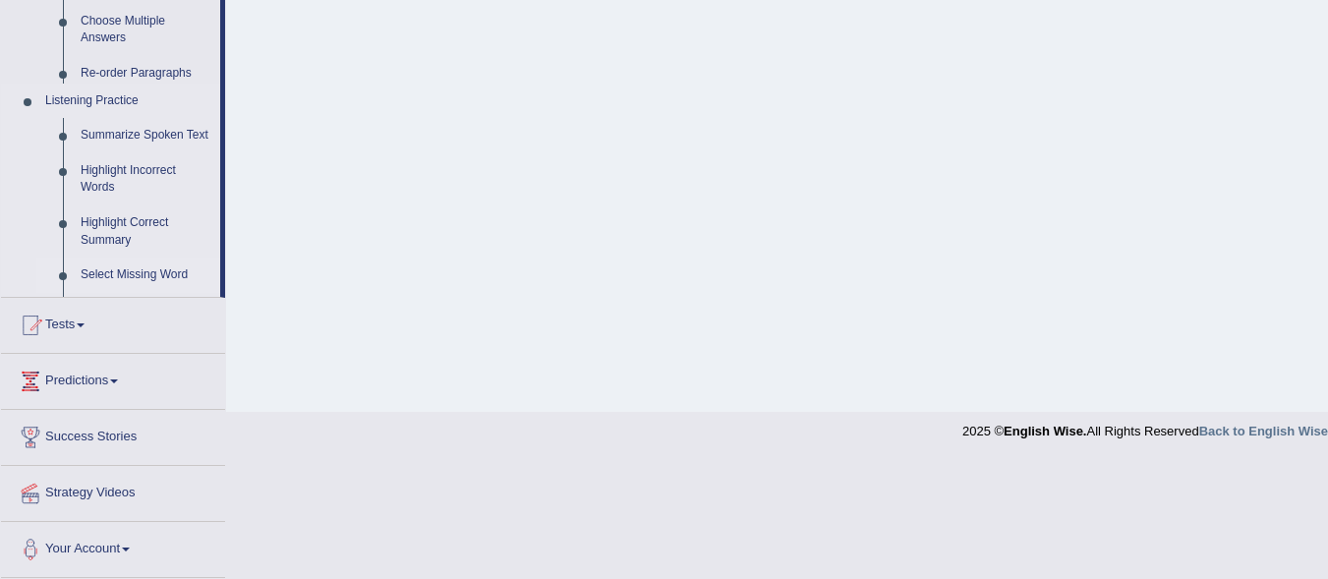
scroll to position [360, 0]
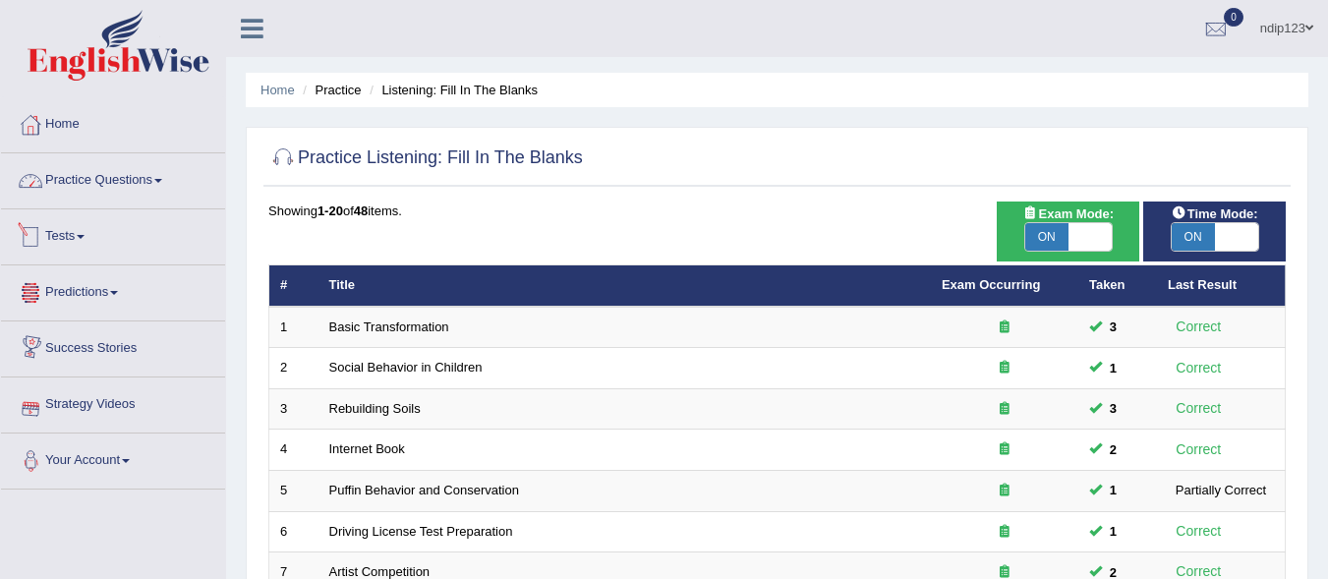
click at [99, 180] on link "Practice Questions" at bounding box center [113, 177] width 224 height 49
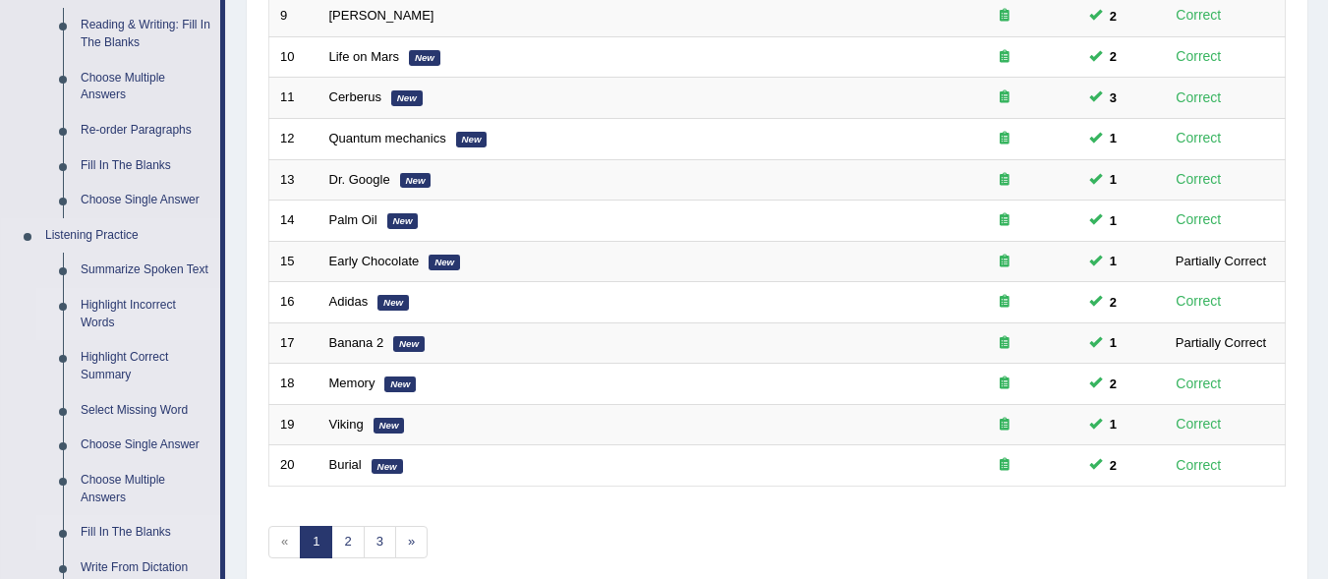
scroll to position [590, 0]
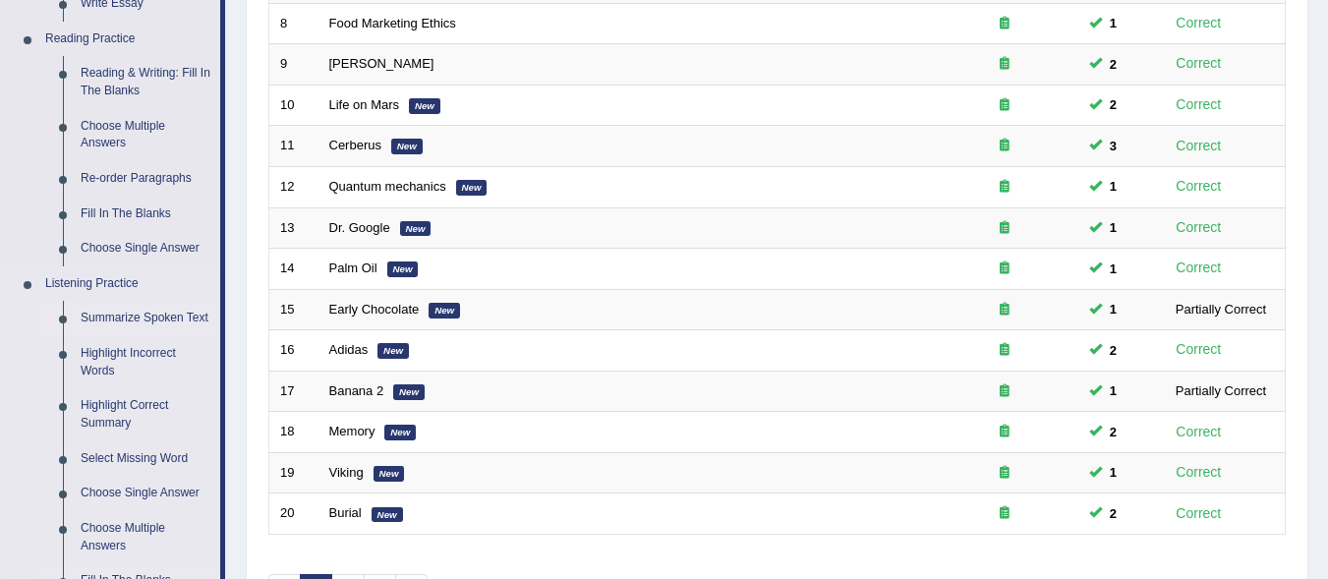
click at [136, 311] on link "Summarize Spoken Text" at bounding box center [146, 318] width 148 height 35
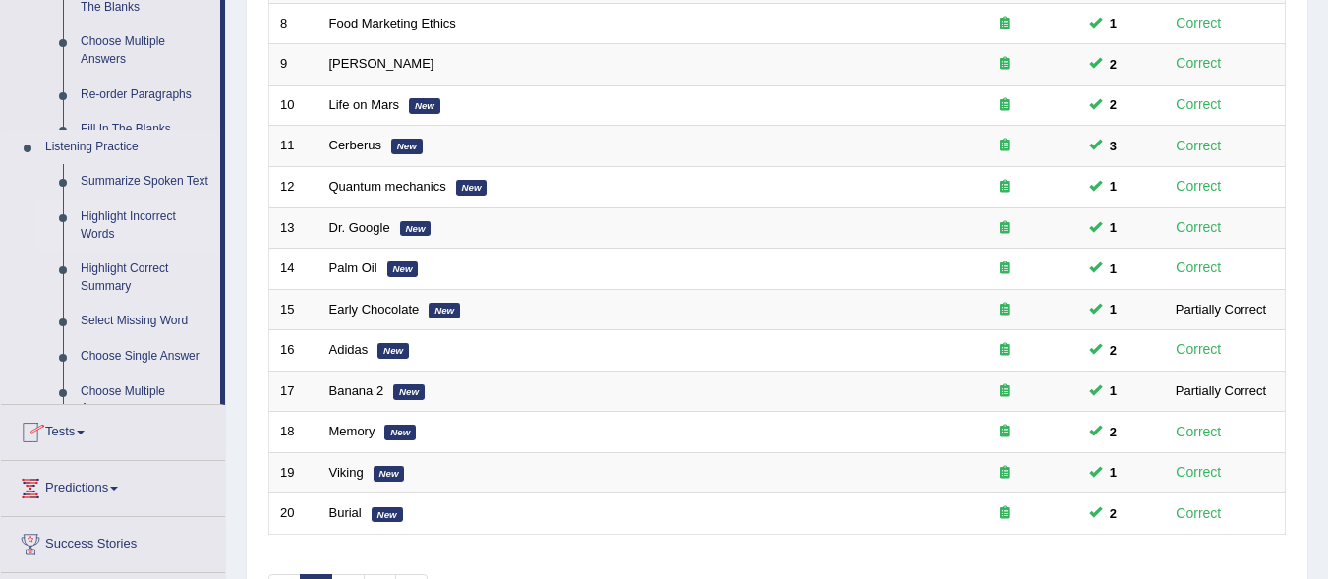
scroll to position [228, 0]
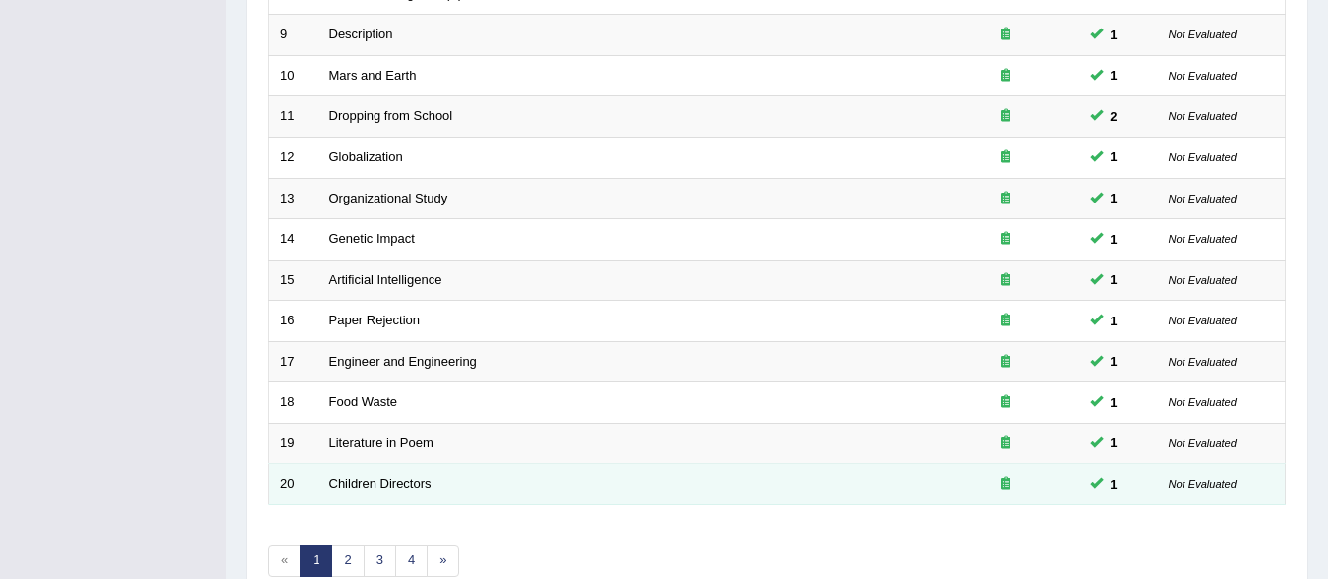
scroll to position [723, 0]
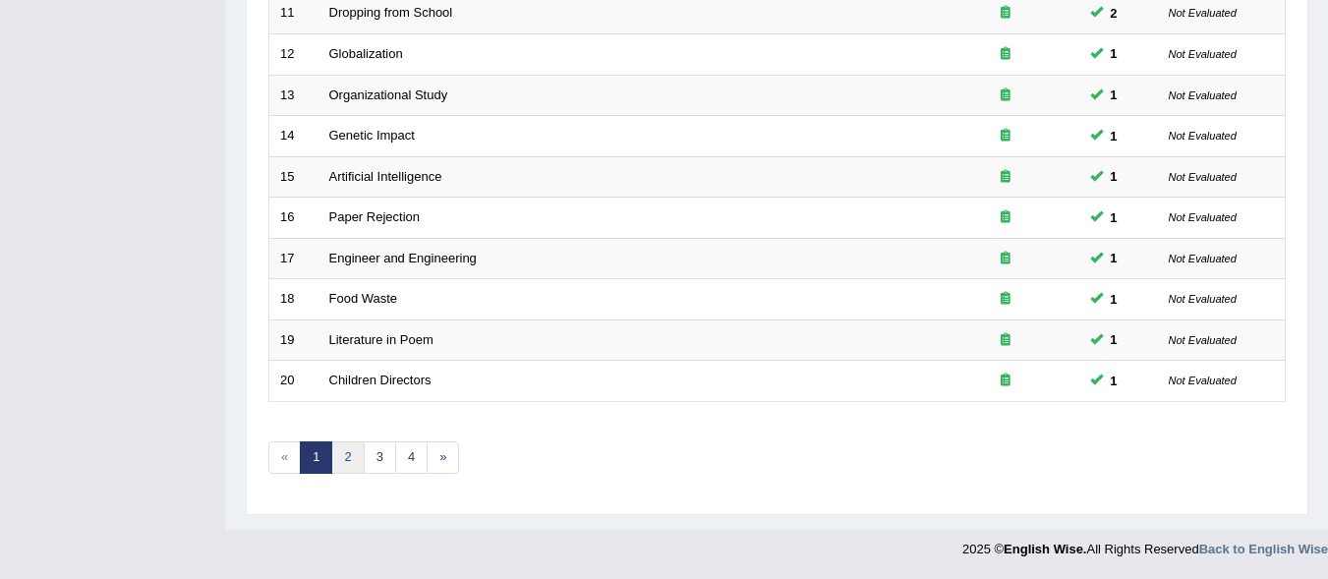
click at [344, 455] on link "2" at bounding box center [347, 458] width 32 height 32
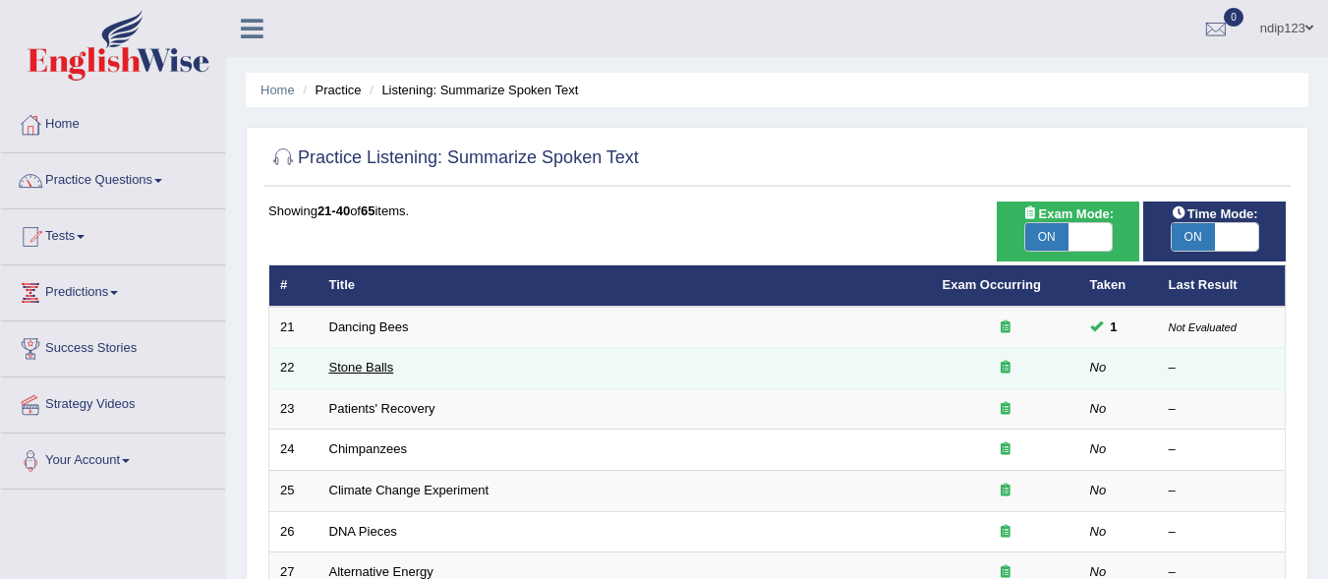
click at [349, 363] on link "Stone Balls" at bounding box center [361, 367] width 65 height 15
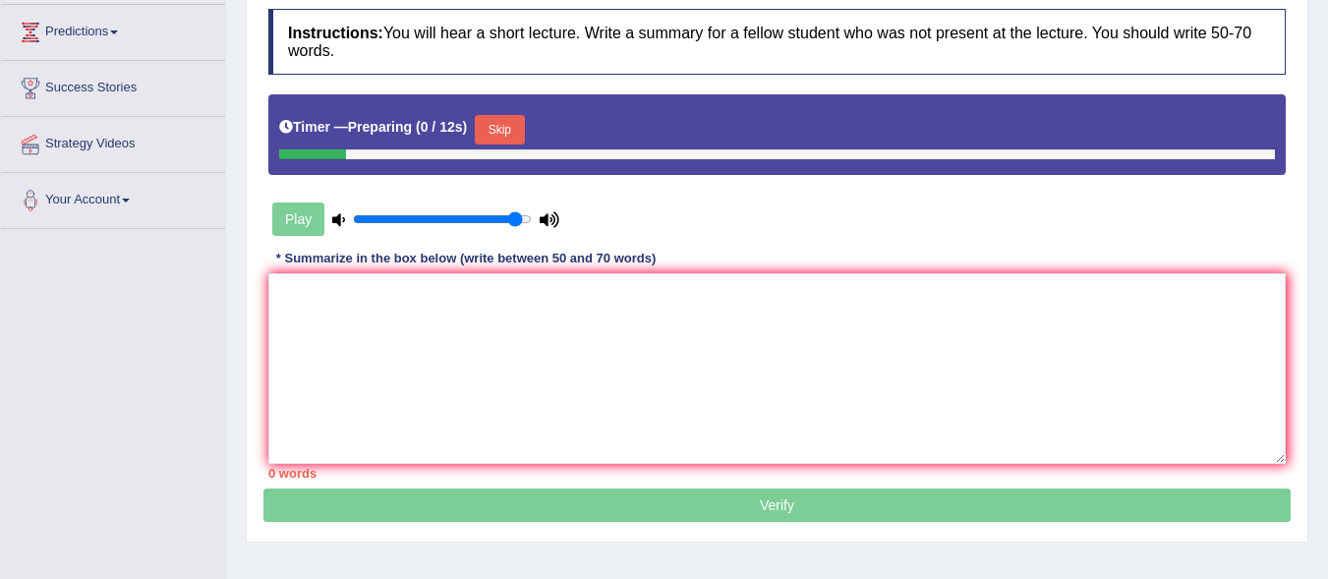
scroll to position [295, 0]
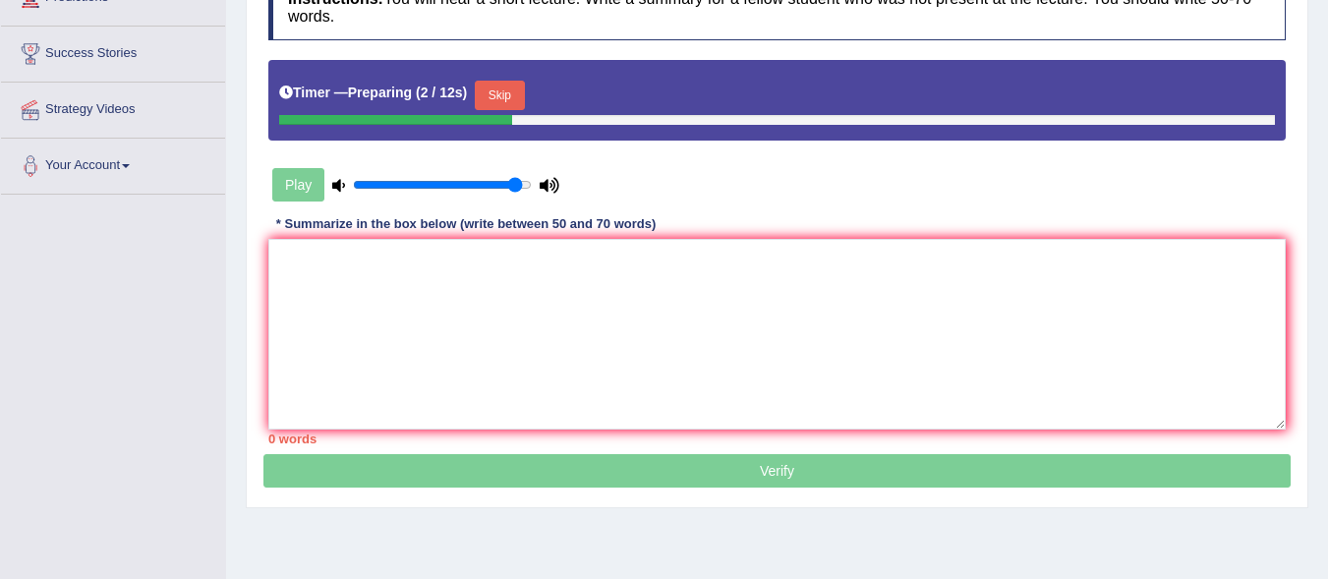
click at [502, 97] on button "Skip" at bounding box center [499, 95] width 49 height 29
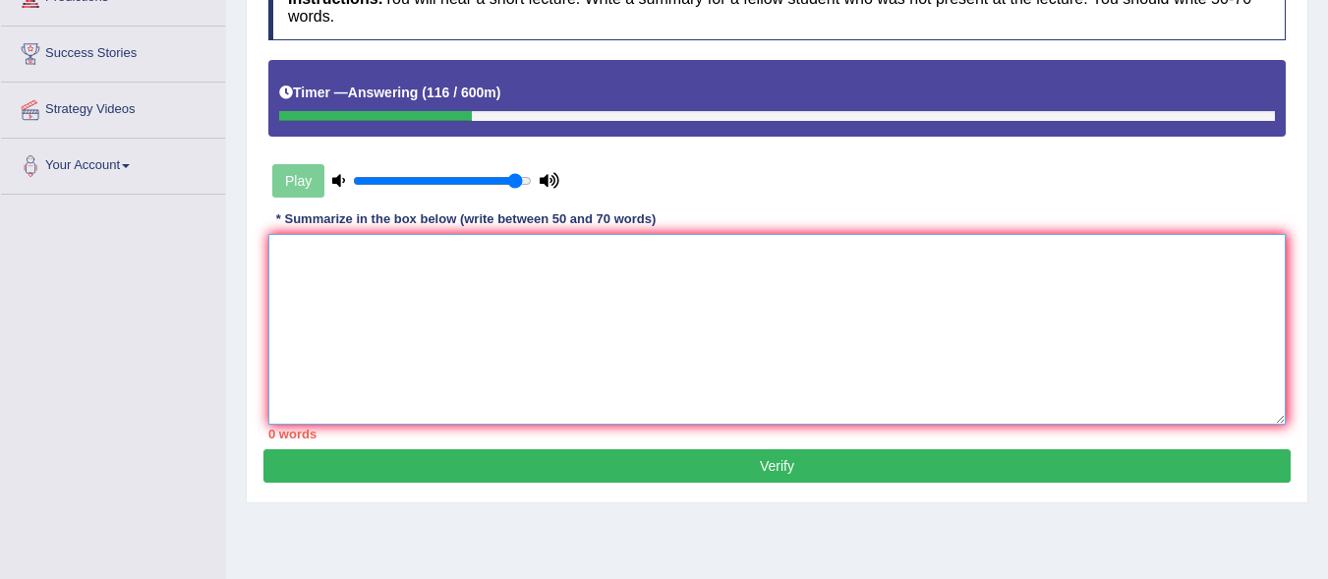
click at [624, 309] on textarea at bounding box center [777, 329] width 1018 height 191
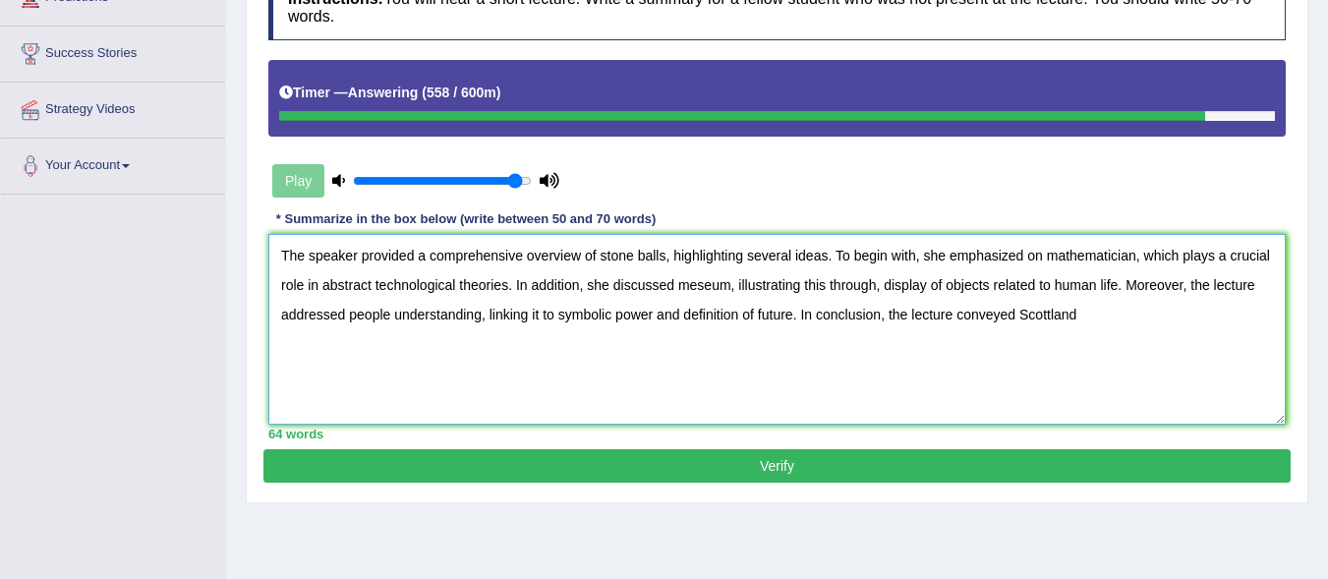
click at [1049, 320] on textarea "The speaker provided a comprehensive overview of stone balls, highlighting seve…" at bounding box center [777, 329] width 1018 height 191
click at [1089, 315] on textarea "The speaker provided a comprehensive overview of stone balls, highlighting seve…" at bounding box center [777, 329] width 1018 height 191
type textarea "The speaker provided a comprehensive overview of stone balls, highlighting seve…"
click at [752, 462] on button "Verify" at bounding box center [778, 465] width 1028 height 33
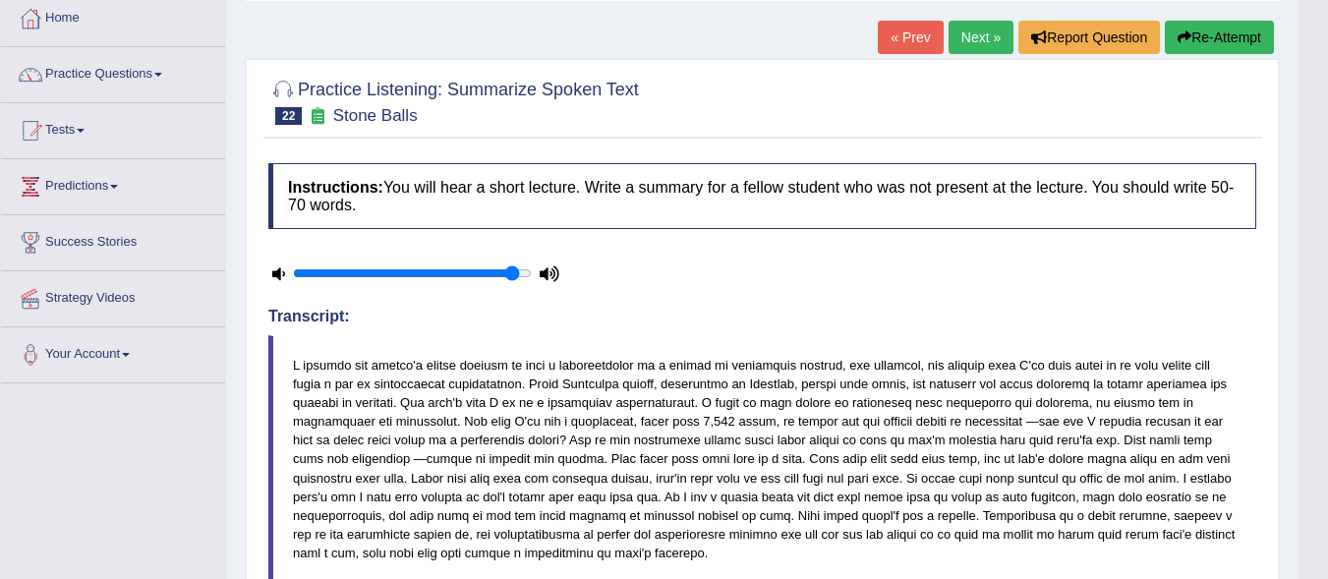
scroll to position [0, 0]
